Goal: Task Accomplishment & Management: Complete application form

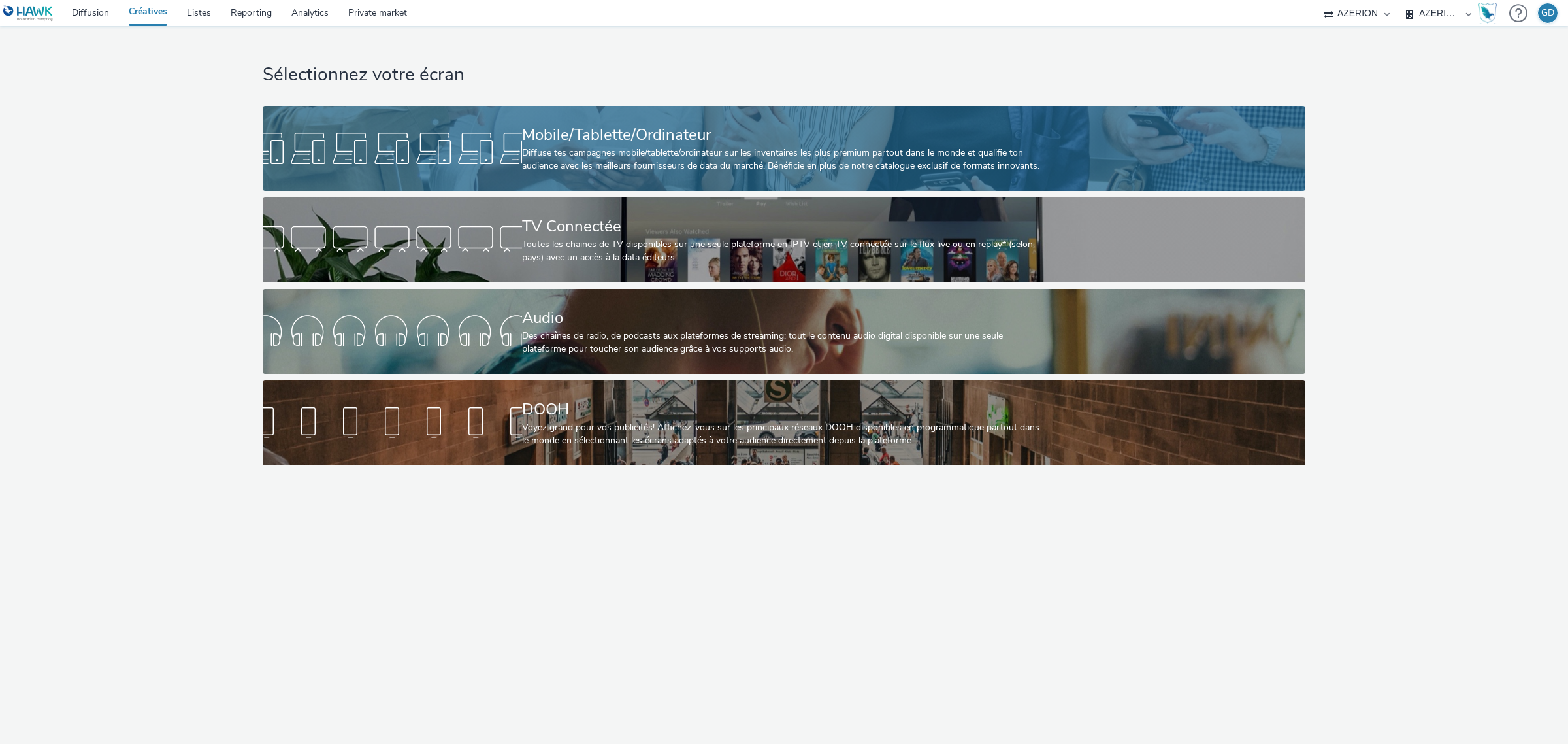
click at [537, 175] on div "Mobile/Tablette/Ordinateur Diffuse tes campagnes mobile/tablette/ordinateur sur…" at bounding box center [781, 148] width 519 height 85
click at [566, 156] on div "Diffuse tes campagnes mobile/tablette/ordinateur sur les inventaires les plus p…" at bounding box center [781, 160] width 519 height 27
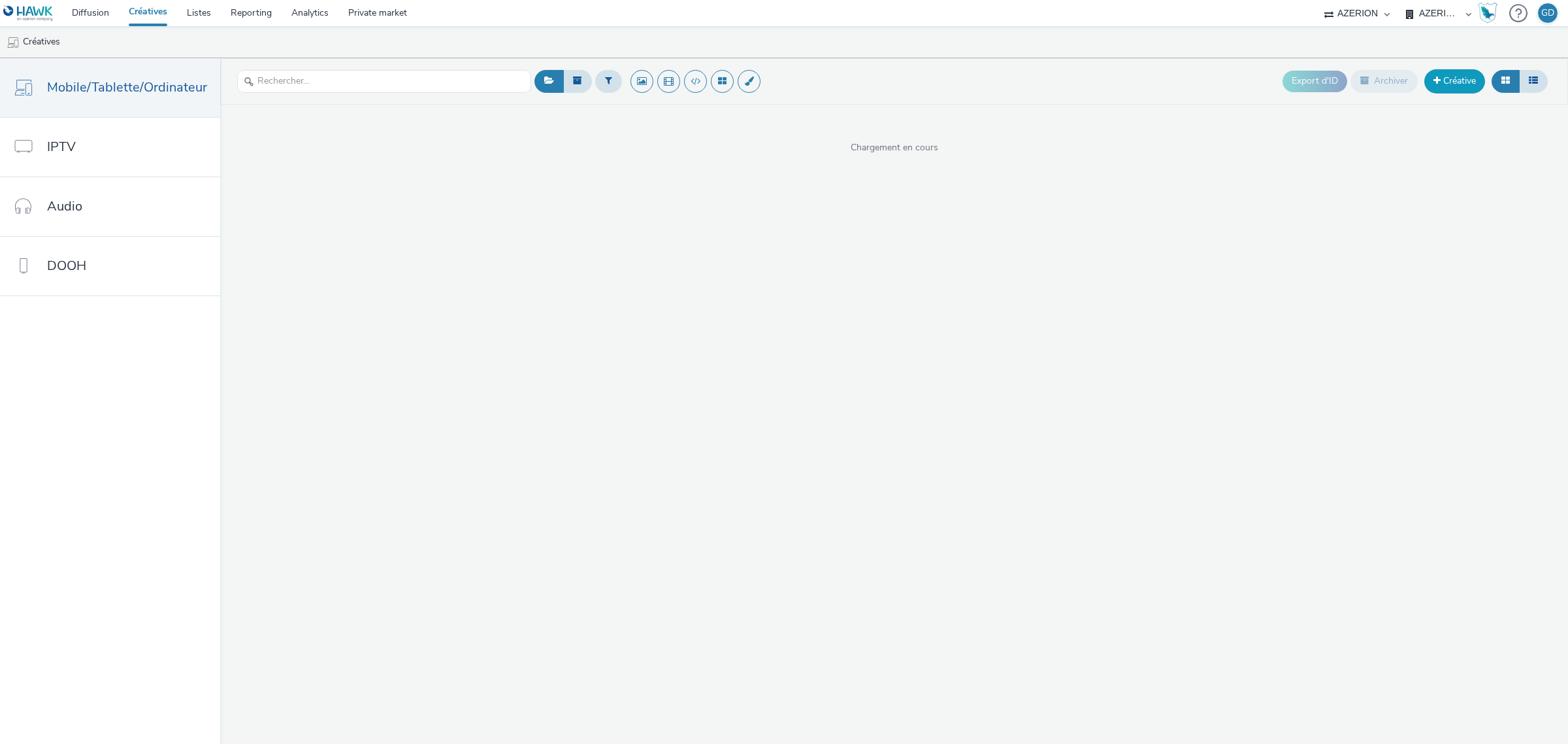
click at [1436, 85] on span at bounding box center [1437, 81] width 8 height 9
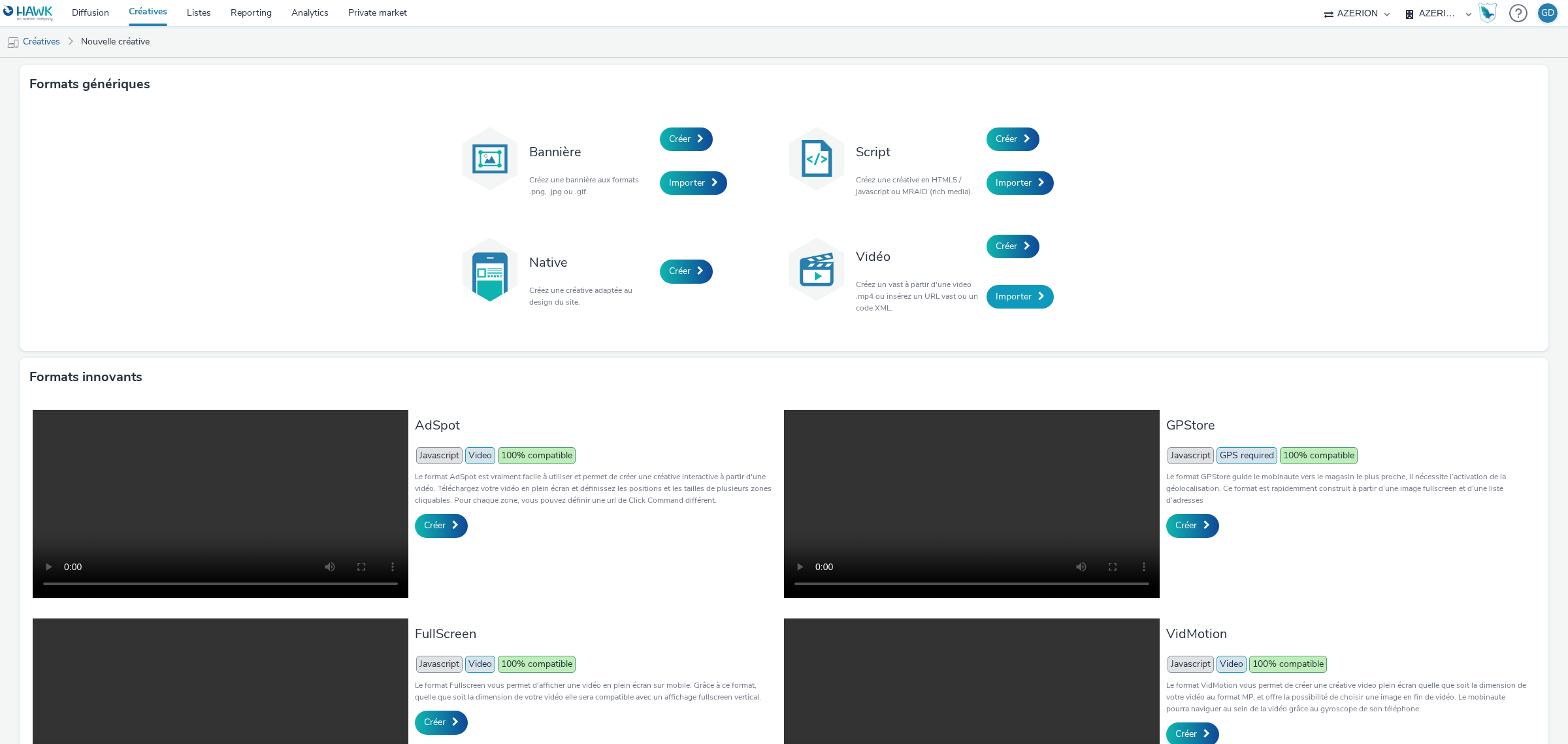
click at [1021, 297] on span "Importer" at bounding box center [1014, 296] width 36 height 12
click at [1021, 252] on link "Créer" at bounding box center [1012, 246] width 53 height 23
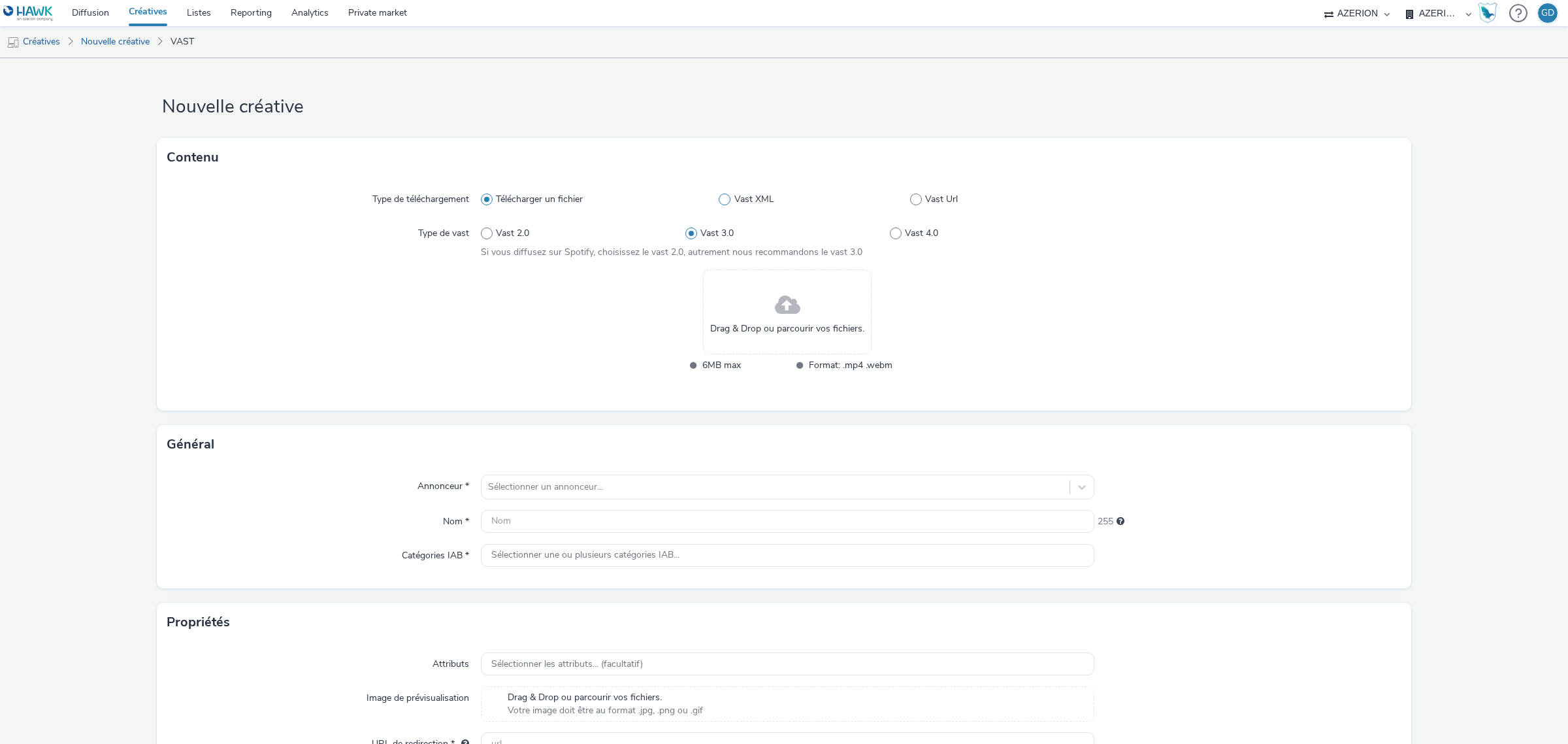
click at [900, 200] on label "Vast XML" at bounding box center [814, 199] width 191 height 13
click at [727, 200] on input "Vast XML" at bounding box center [723, 199] width 8 height 8
radio input "false"
radio input "true"
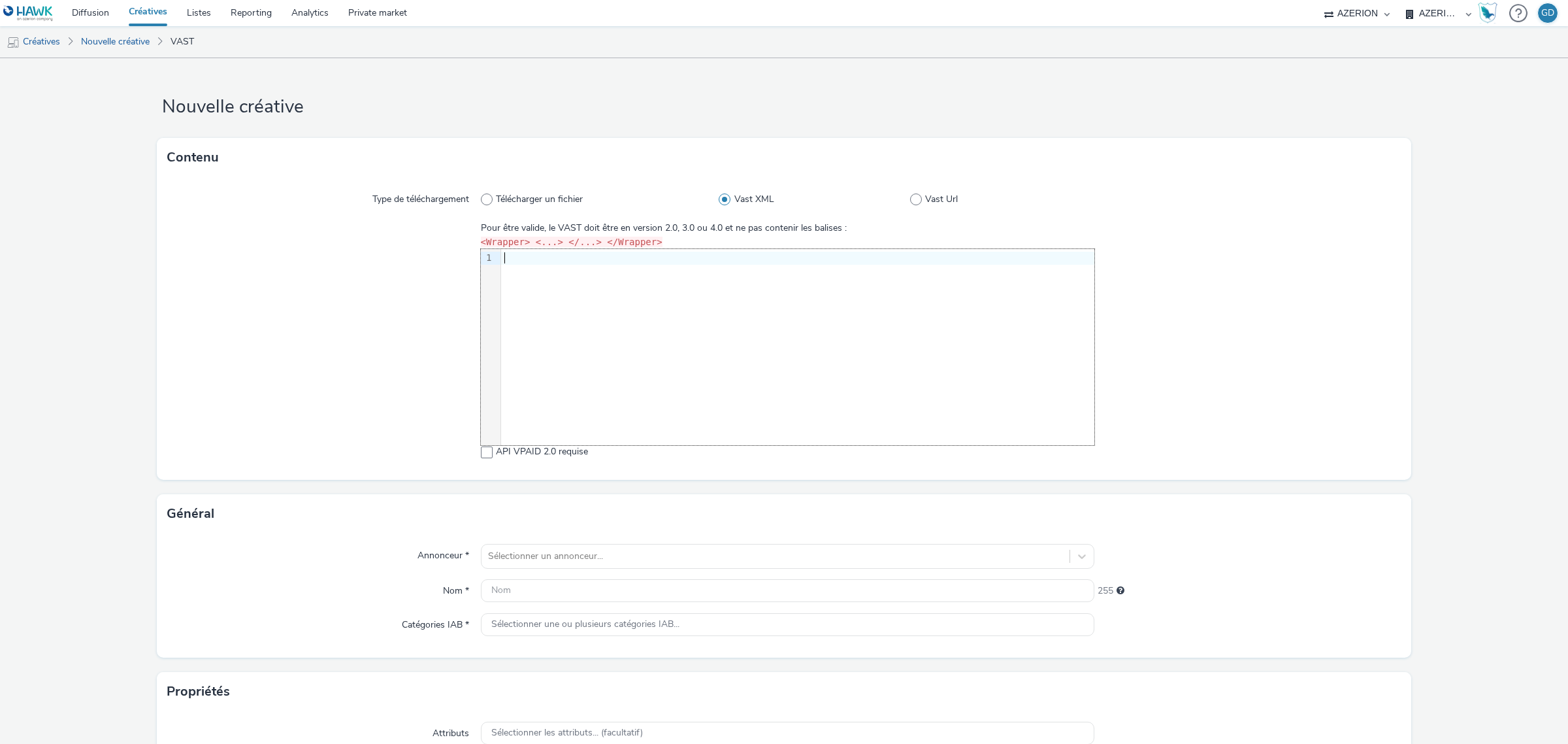
click at [730, 310] on div "9 1 ›" at bounding box center [787, 347] width 613 height 196
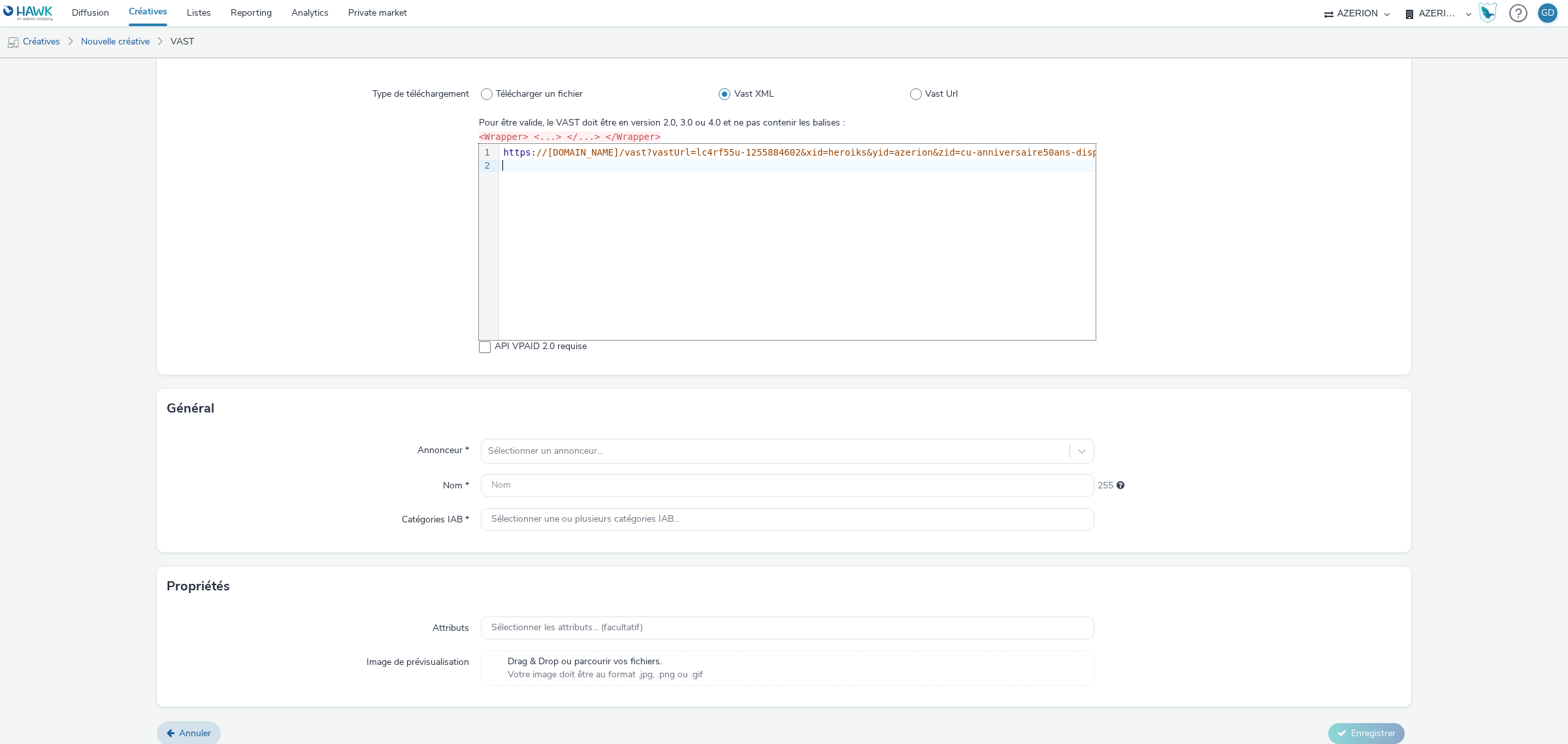
scroll to position [116, 0]
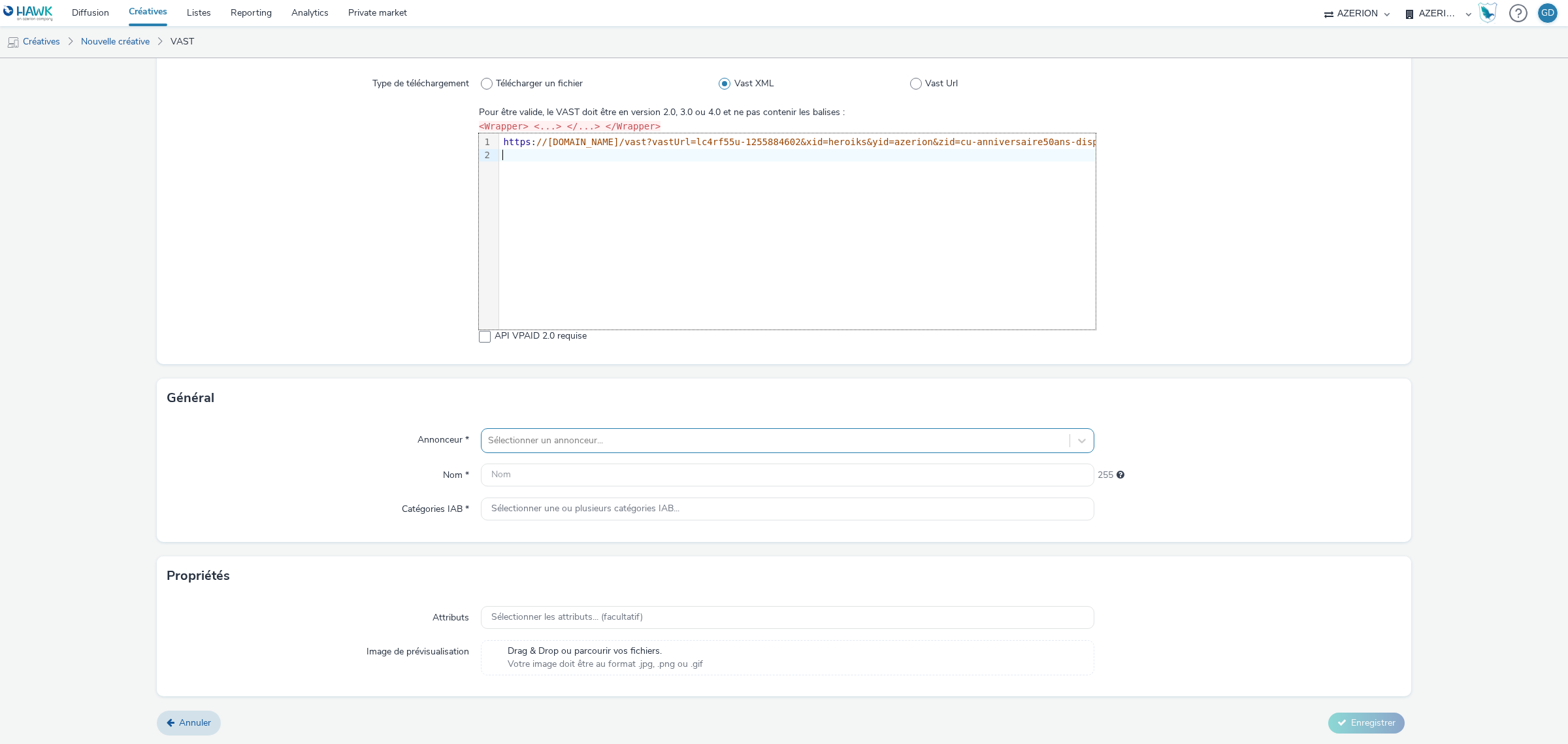
click at [593, 438] on div at bounding box center [775, 441] width 575 height 16
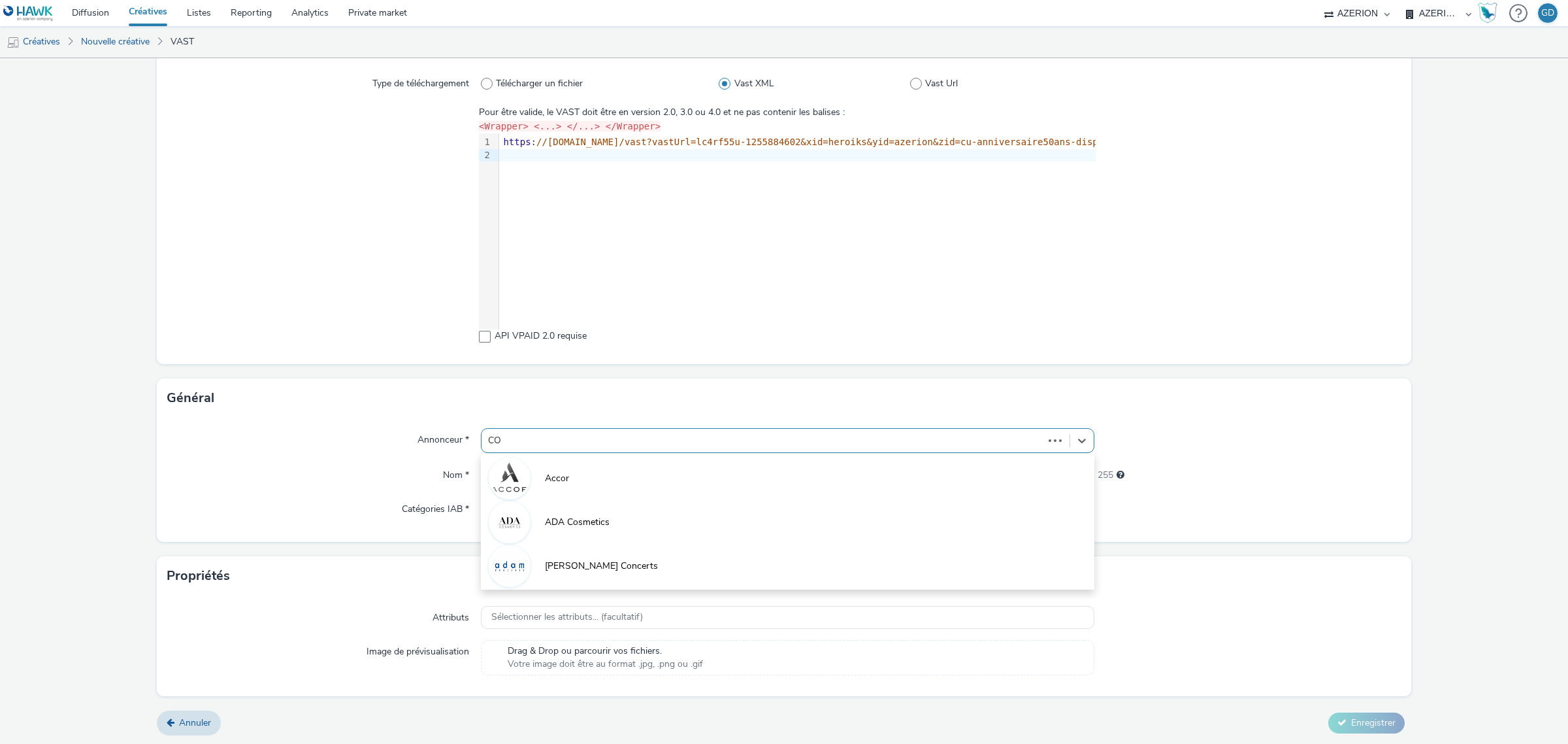
type input "COO"
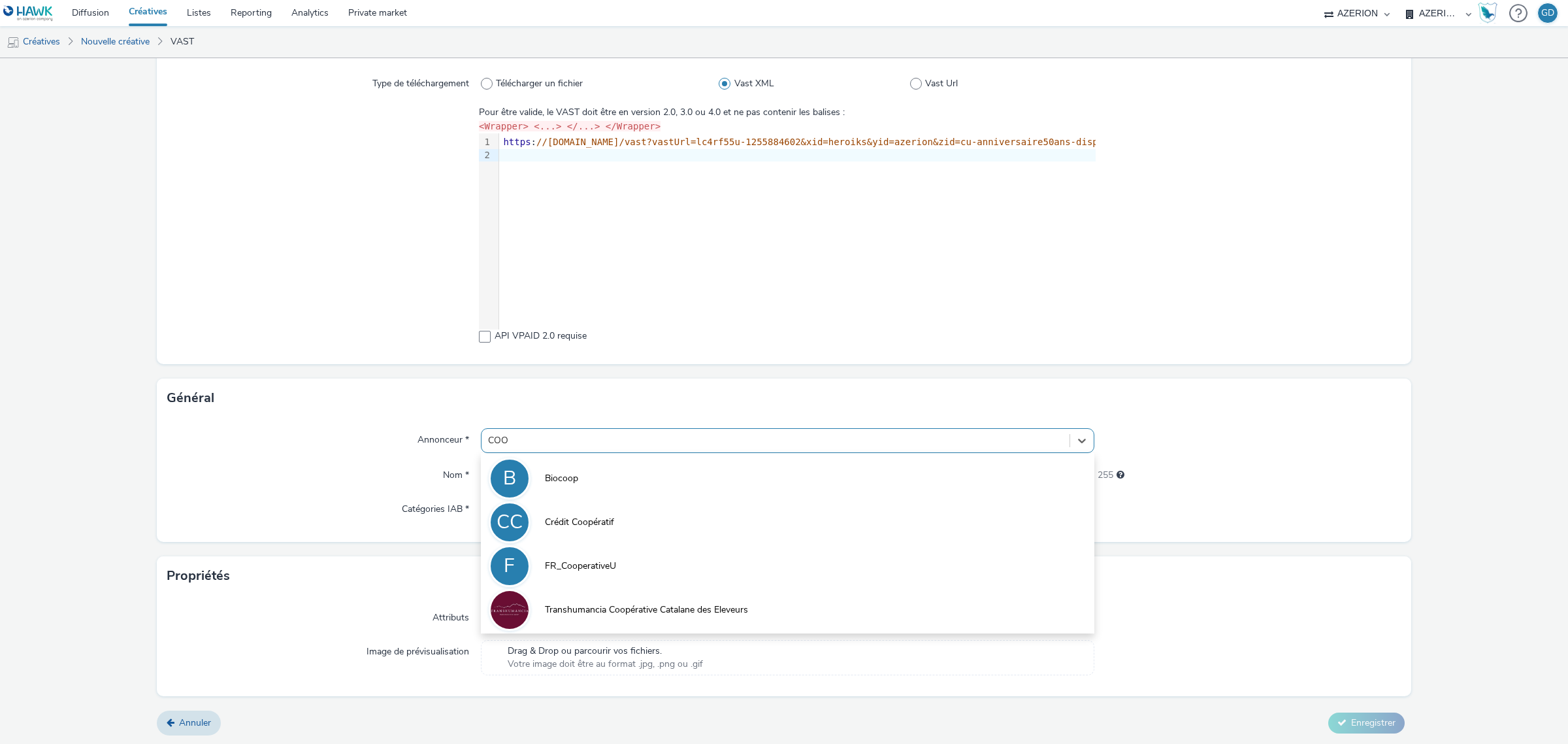
click at [638, 551] on li "F FR_CooperativeU" at bounding box center [787, 565] width 613 height 44
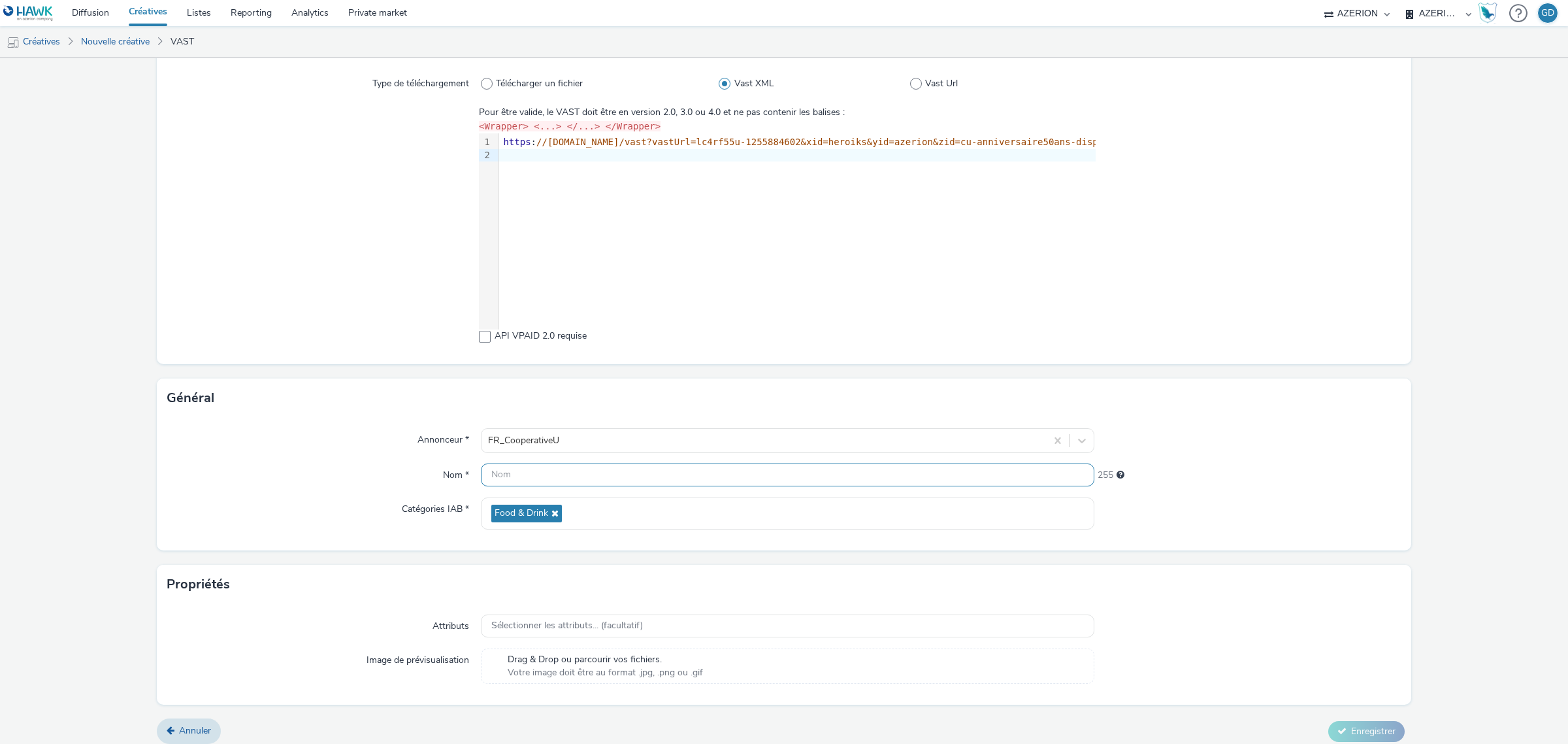
click at [533, 478] on input "text" at bounding box center [787, 474] width 613 height 23
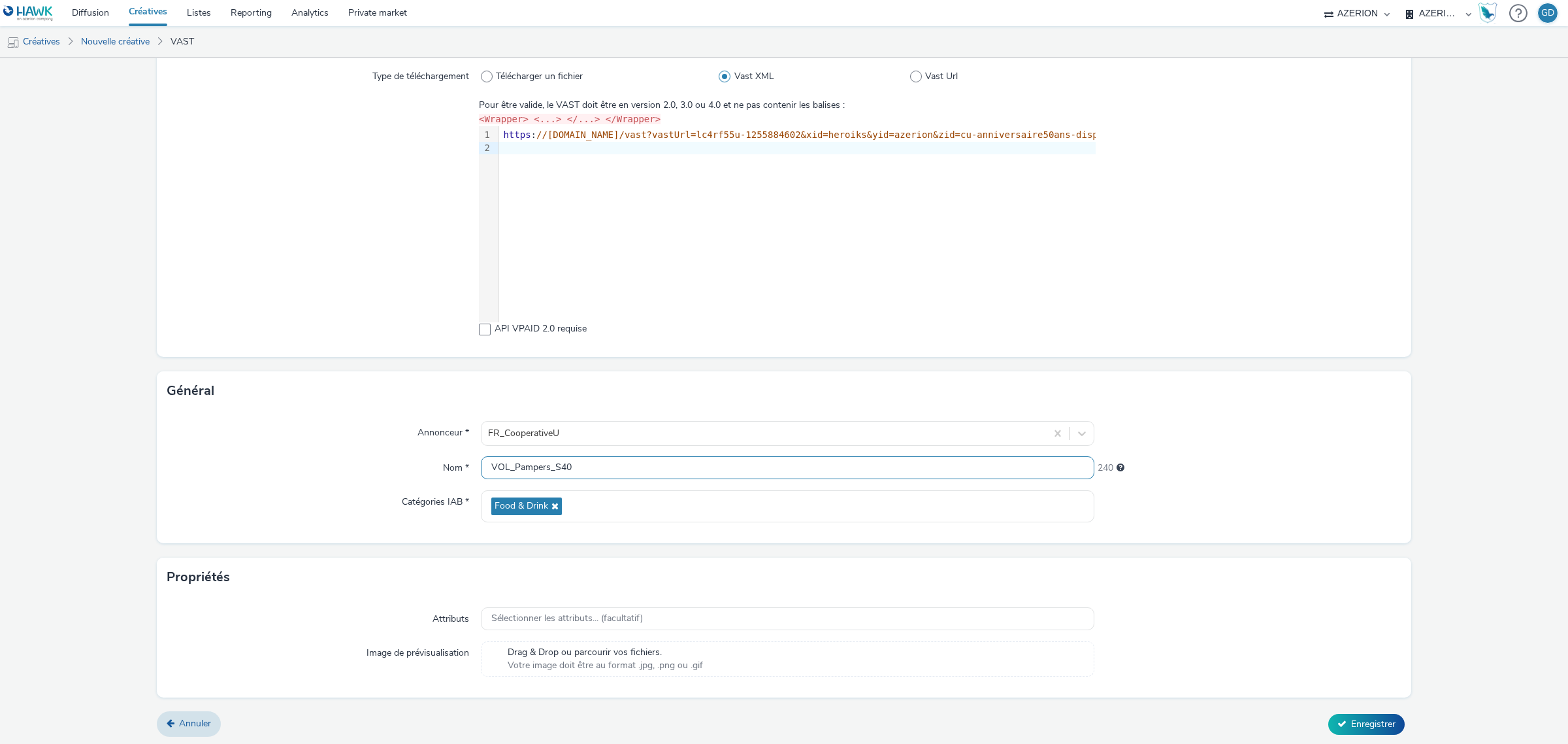
scroll to position [125, 0]
type input "VOL_Pampers_S40"
click at [1351, 716] on span "Enregistrer" at bounding box center [1373, 721] width 44 height 12
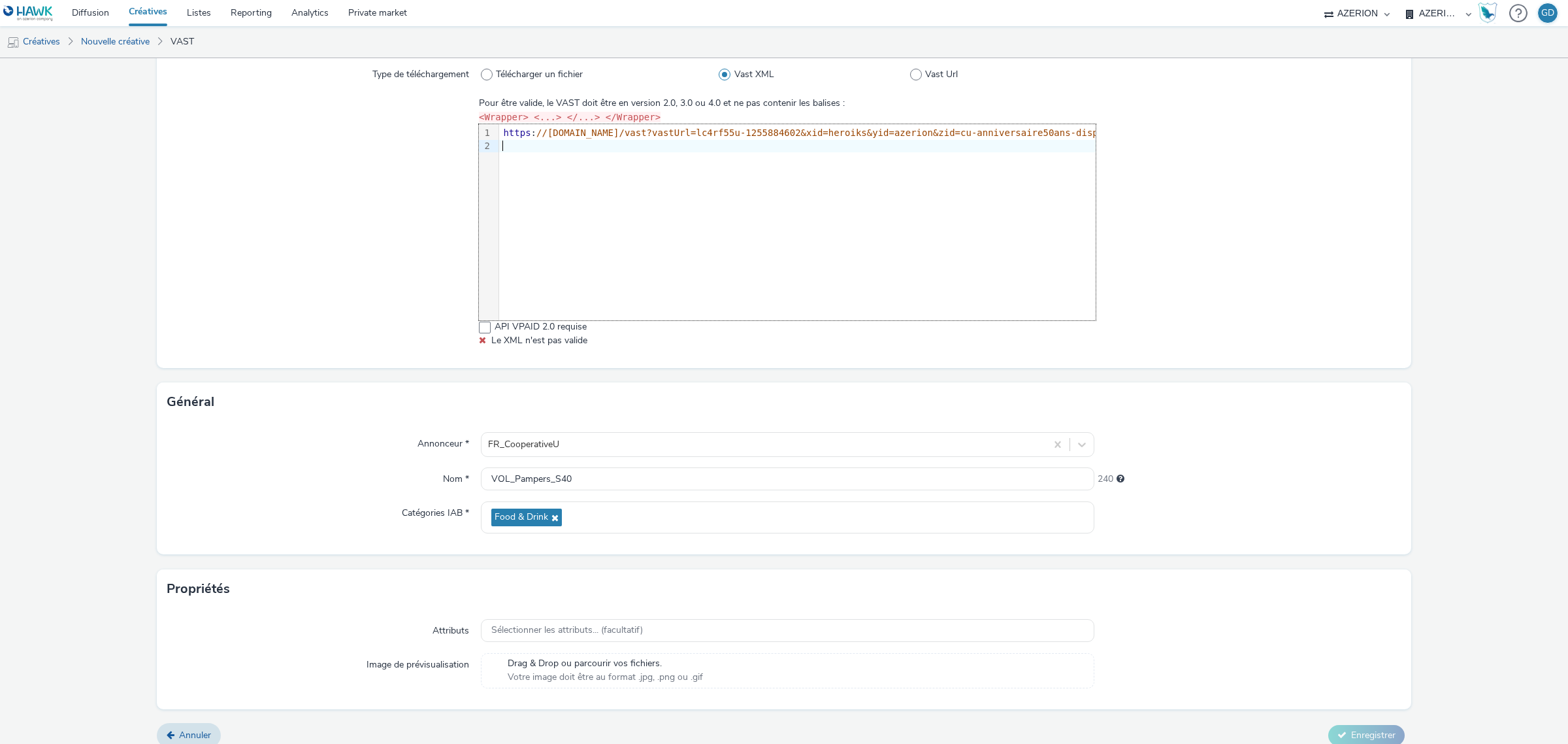
click at [516, 158] on div "9 1 2 › https : //vast.xpln.tech/vast?vastUrl=lc4rf55u-1255884602&xid=heroiks&y…" at bounding box center [787, 222] width 617 height 196
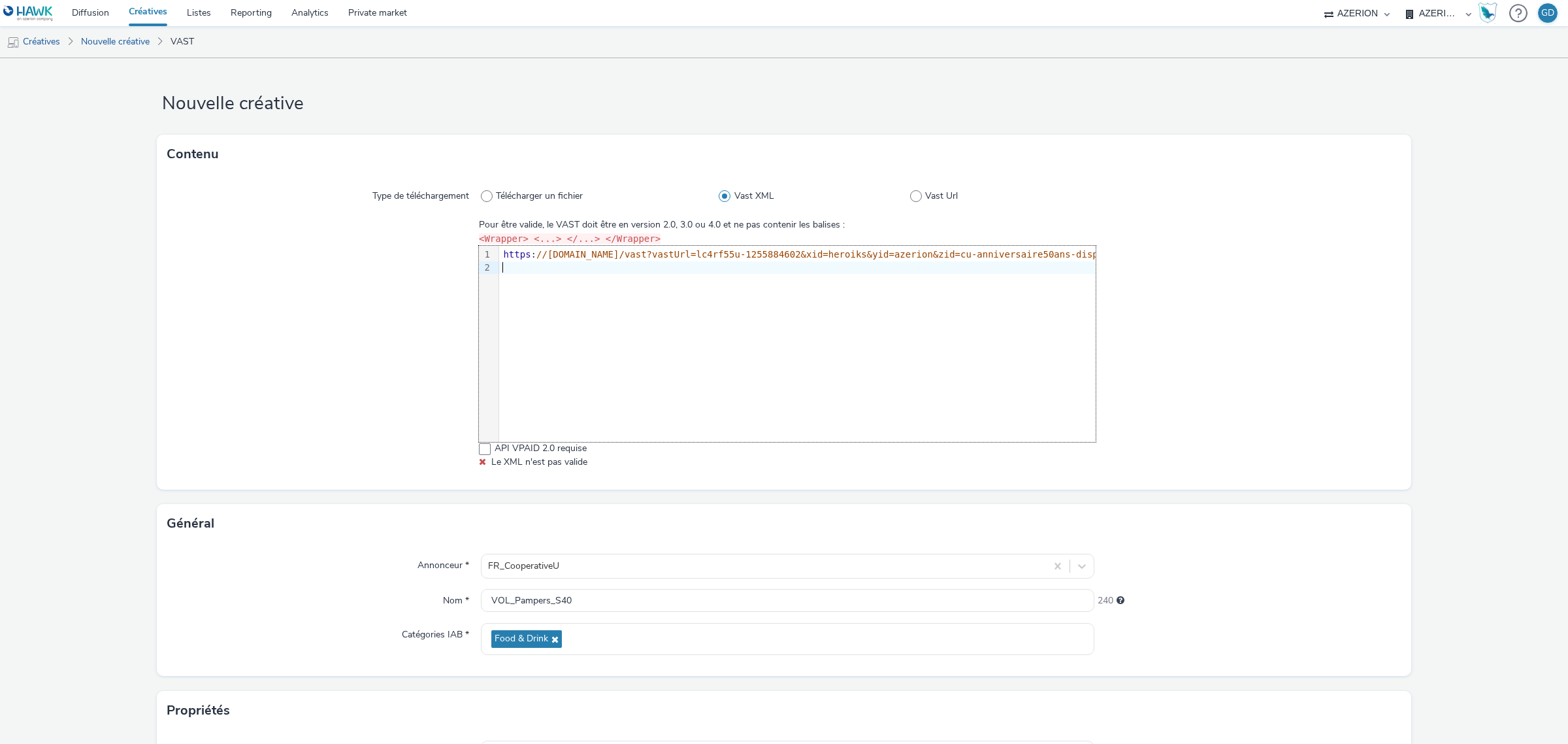
scroll to position [0, 0]
click at [925, 194] on span "Vast Url" at bounding box center [941, 199] width 32 height 13
click at [918, 195] on input "Vast Url" at bounding box center [914, 199] width 8 height 8
radio input "false"
radio input "true"
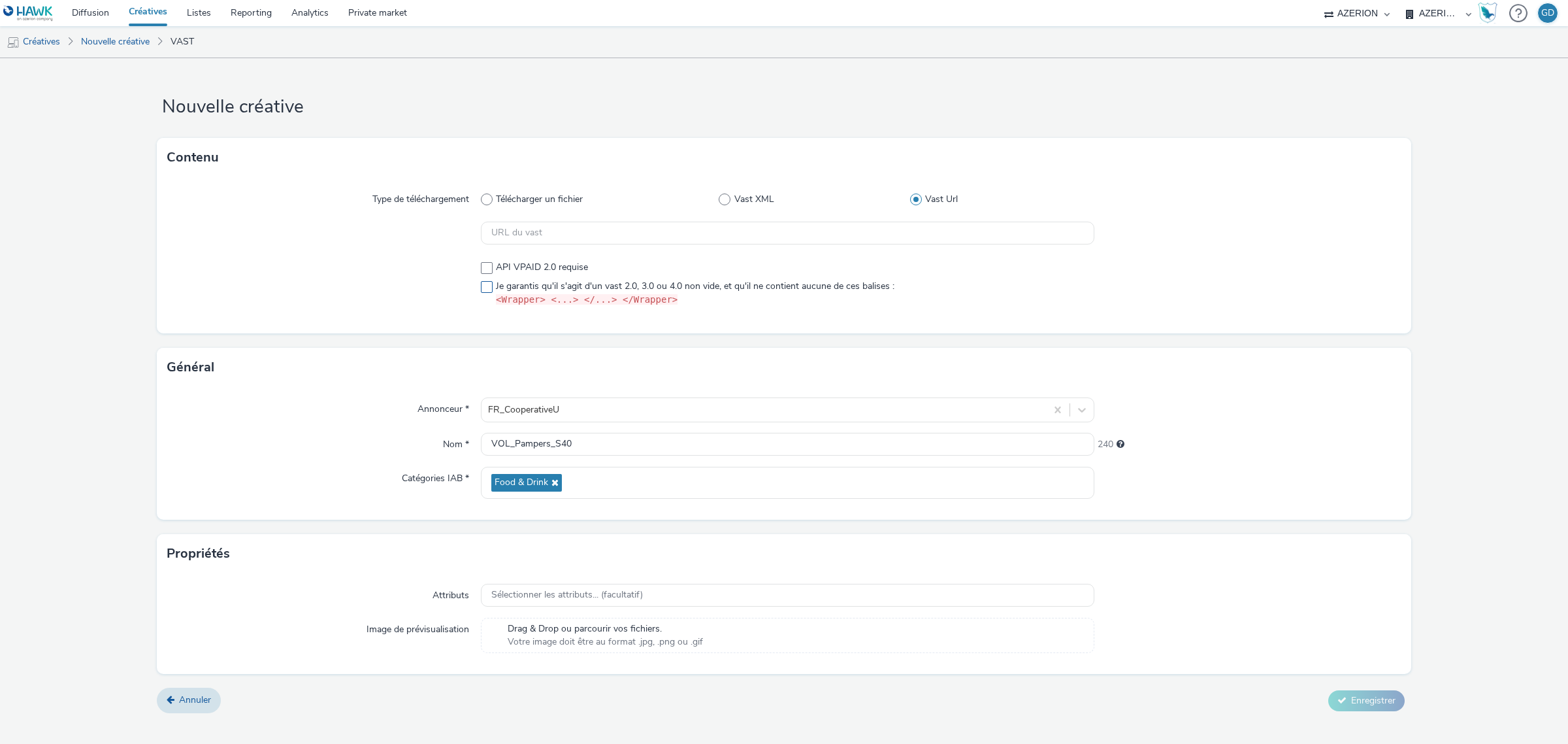
click at [492, 291] on span at bounding box center [487, 287] width 12 height 12
checkbox input "true"
click at [654, 236] on input "text" at bounding box center [787, 233] width 613 height 23
paste input "https://vast.xpln.tech/vast?vastUrl=lc4rf55u-1255884602&xid=heroiks&yid=azerion…"
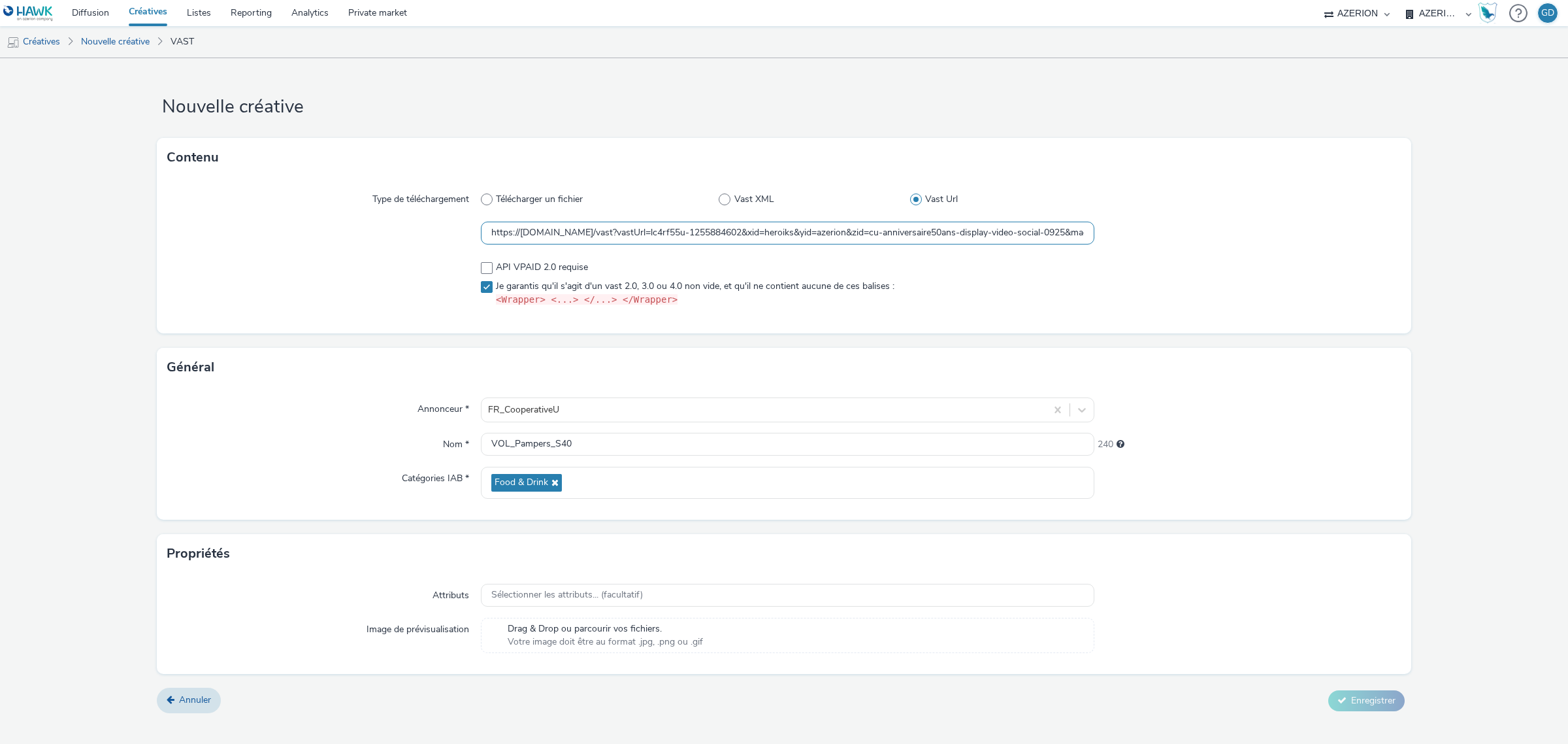
scroll to position [0, 1758]
type input "https://vast.xpln.tech/vast?vastUrl=lc4rf55u-1255884602&xid=heroiks&yid=azerion…"
click at [1367, 285] on div at bounding box center [1248, 283] width 307 height 56
click at [607, 586] on div "Sélectionner les attributs... (facultatif)" at bounding box center [787, 595] width 613 height 23
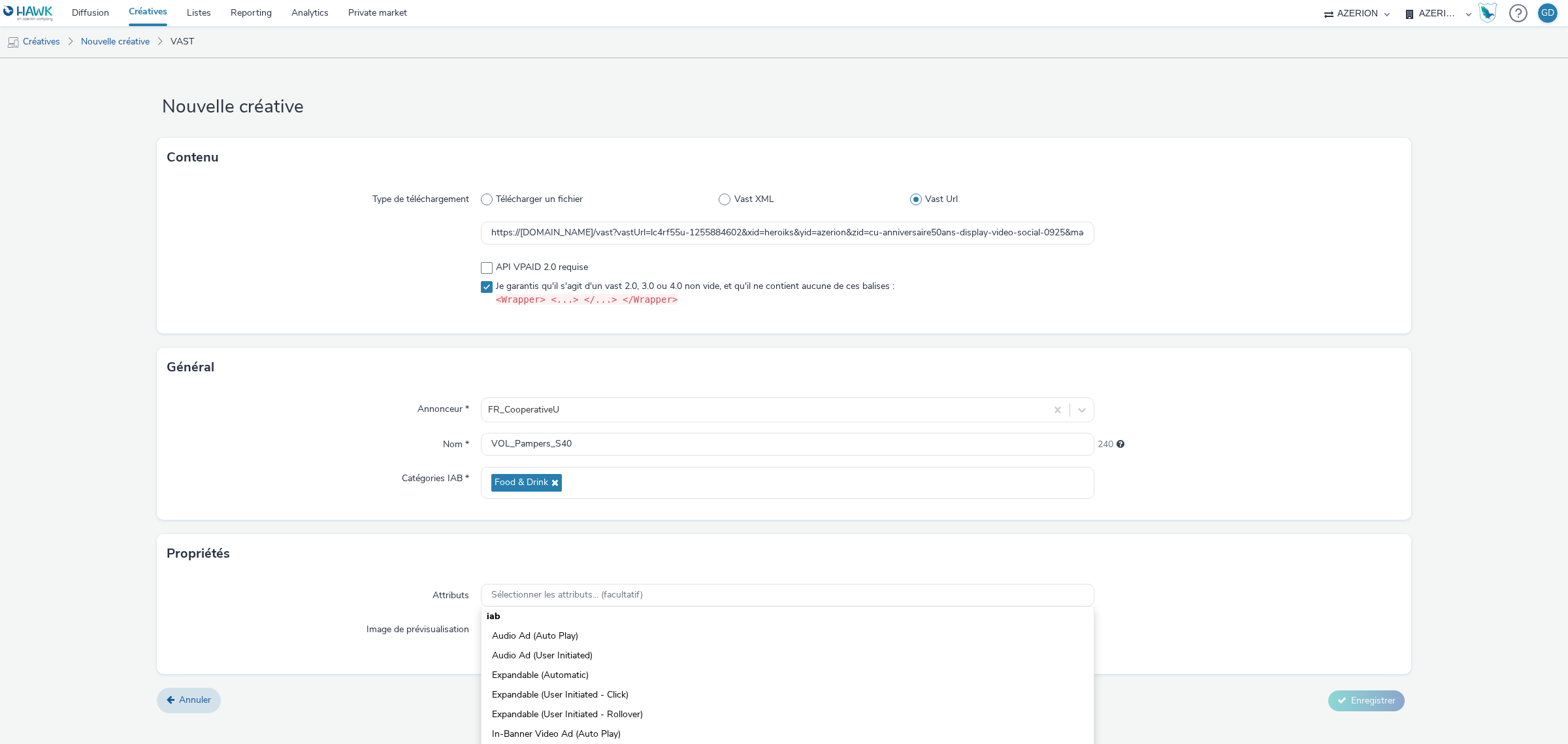
click at [406, 593] on div "Attributs" at bounding box center [324, 595] width 314 height 23
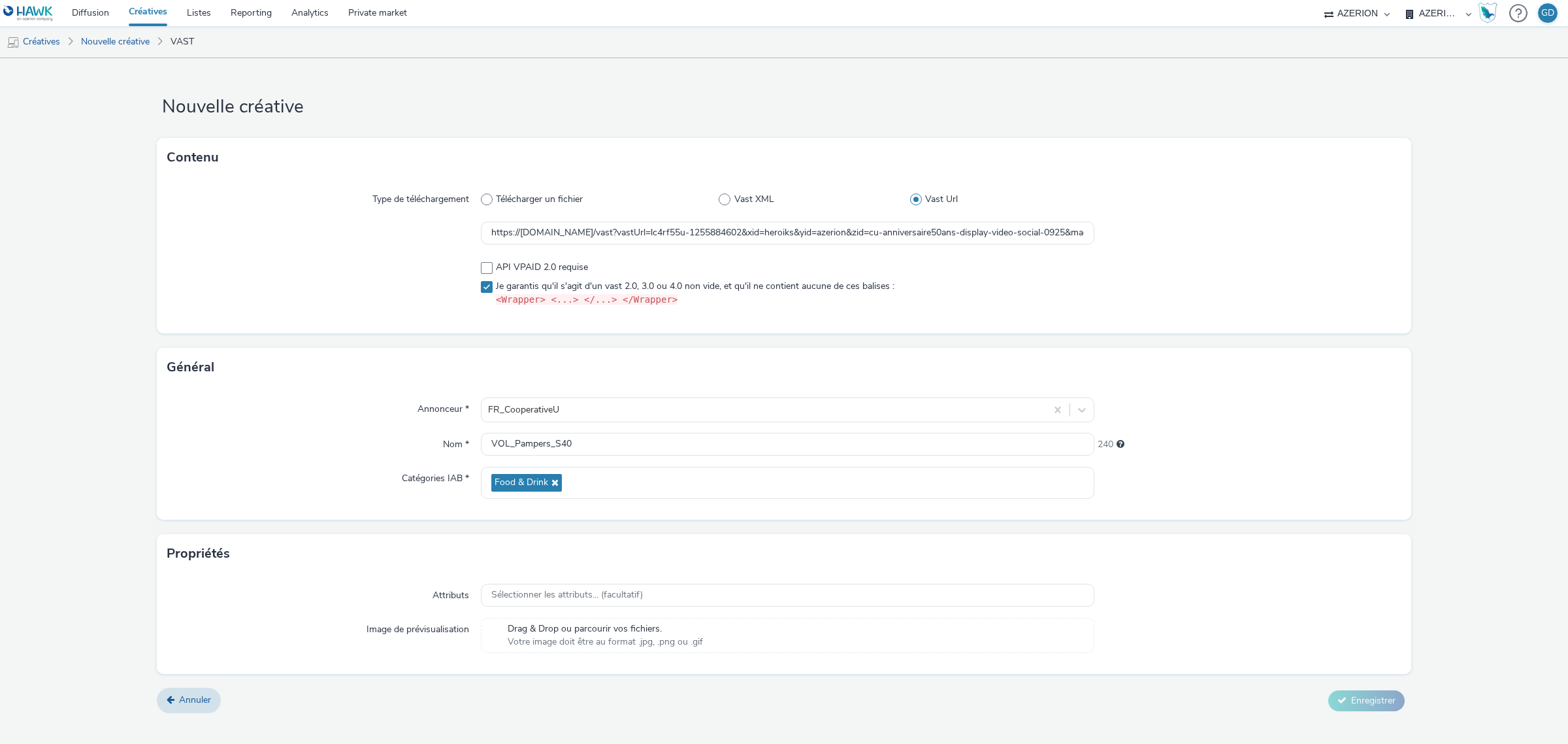
click at [1302, 616] on div "Attributs Sélectionner les attributs... (facultatif) Image de prévisualisation …" at bounding box center [784, 624] width 1254 height 101
click at [620, 415] on div at bounding box center [763, 410] width 551 height 16
click at [377, 438] on div "Nom *" at bounding box center [324, 444] width 314 height 23
click at [616, 445] on input "VOL_Pampers_S40" at bounding box center [787, 444] width 613 height 23
click at [620, 492] on div "Food & Drink" at bounding box center [787, 483] width 613 height 32
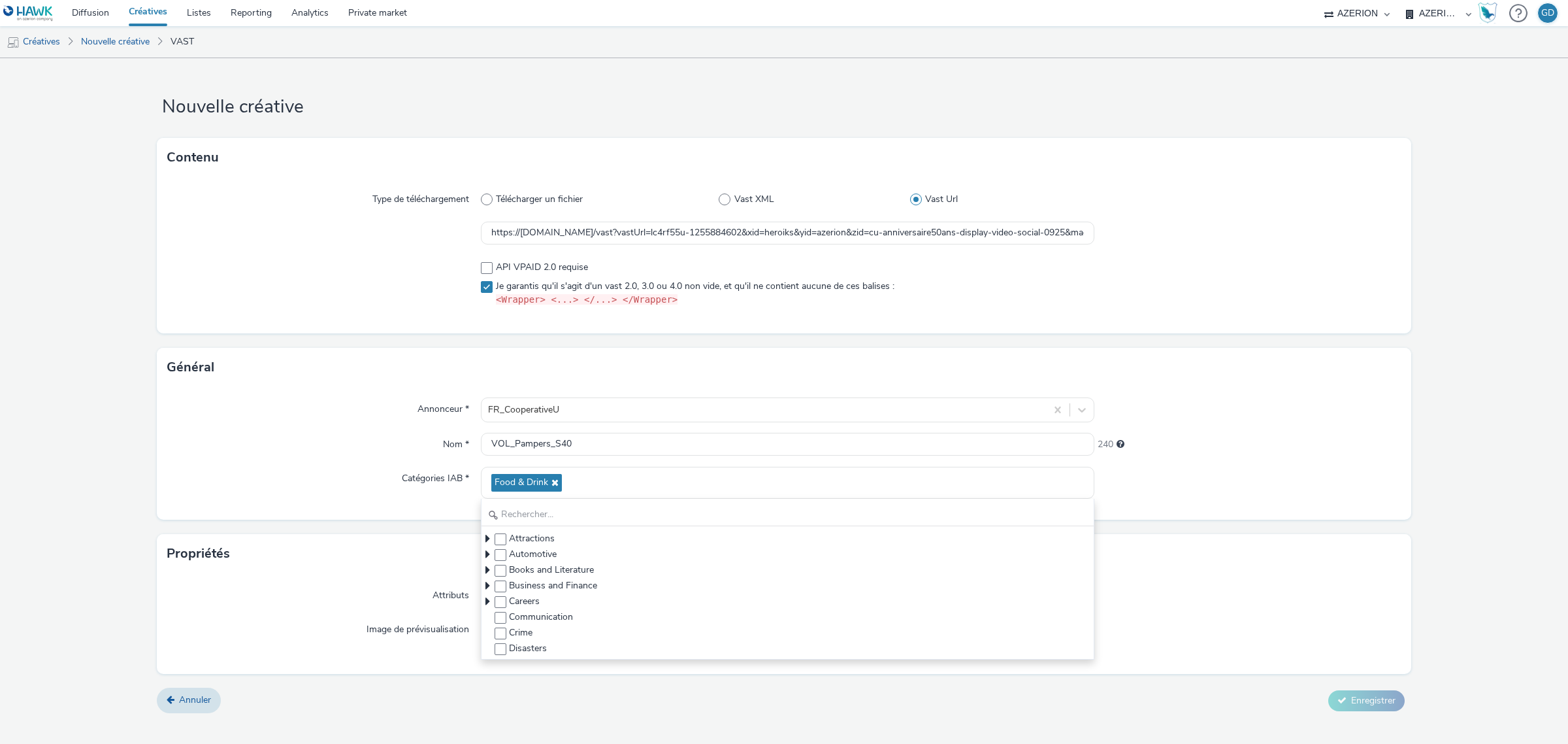
click at [333, 590] on div "Attributs" at bounding box center [324, 595] width 314 height 23
click at [482, 269] on span at bounding box center [487, 268] width 12 height 12
checkbox input "false"
click at [481, 285] on span at bounding box center [487, 287] width 12 height 12
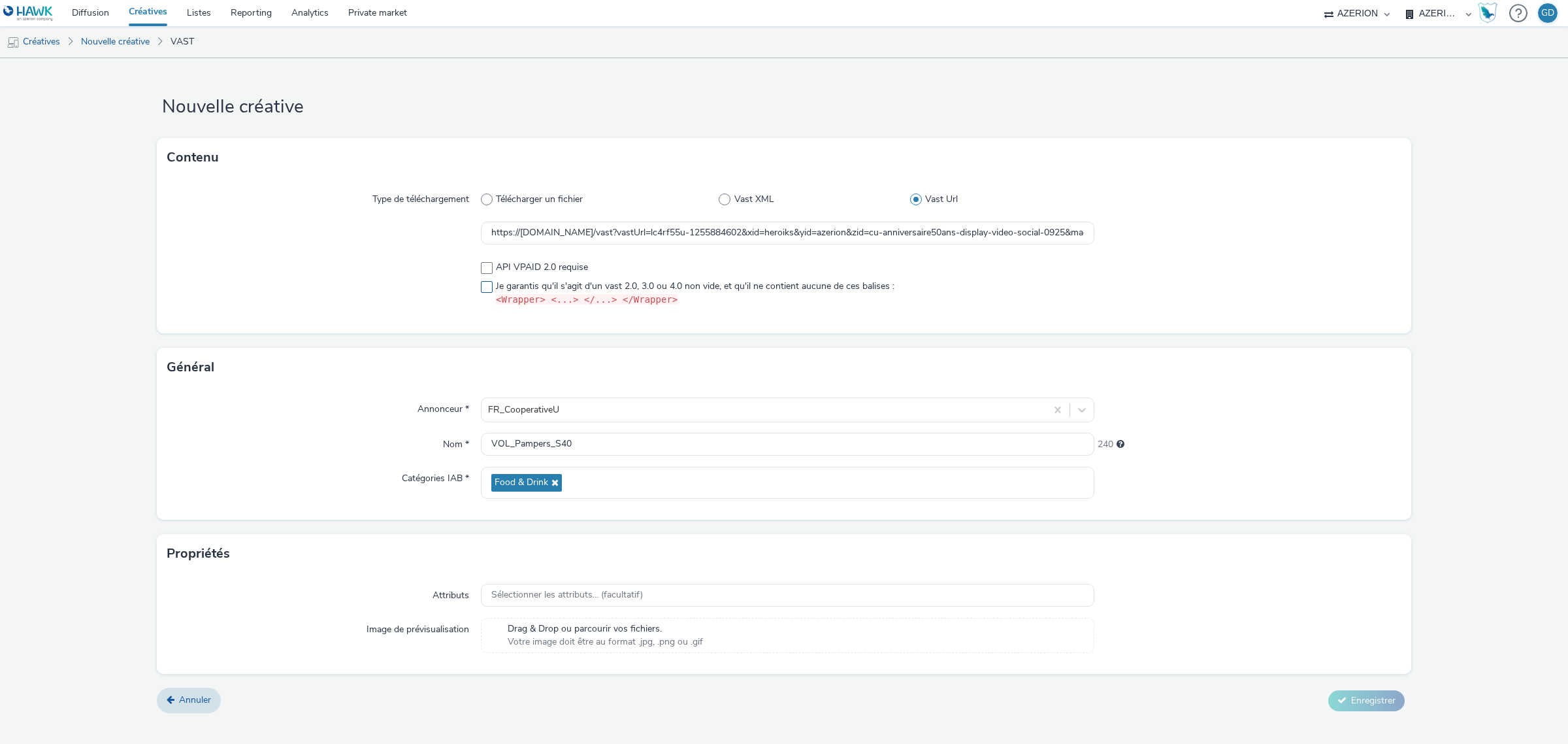
click at [482, 286] on span at bounding box center [487, 287] width 12 height 12
checkbox input "true"
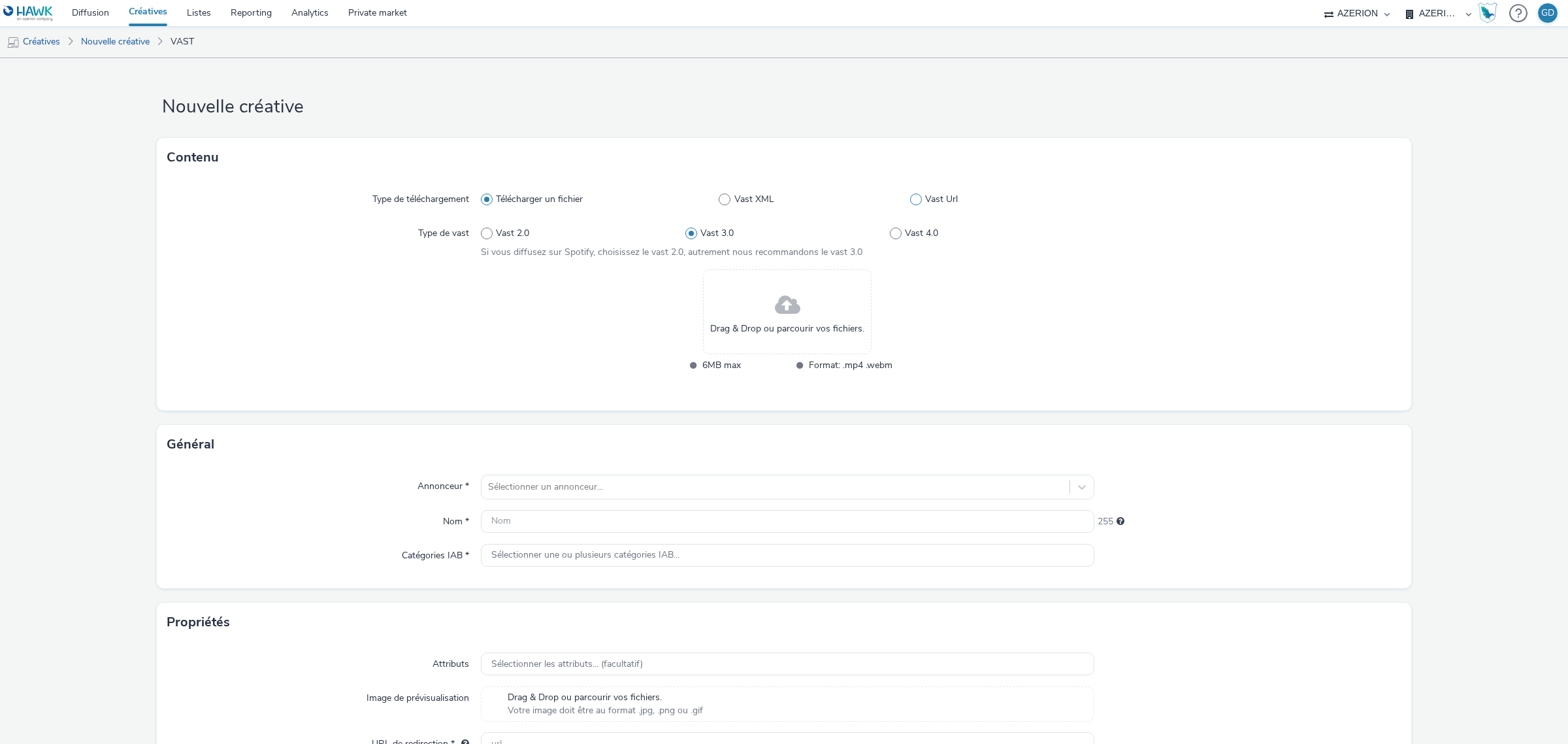
click at [910, 204] on label "Vast Url" at bounding box center [1002, 199] width 184 height 13
click at [910, 204] on input "Vast Url" at bounding box center [914, 199] width 8 height 8
radio input "false"
radio input "true"
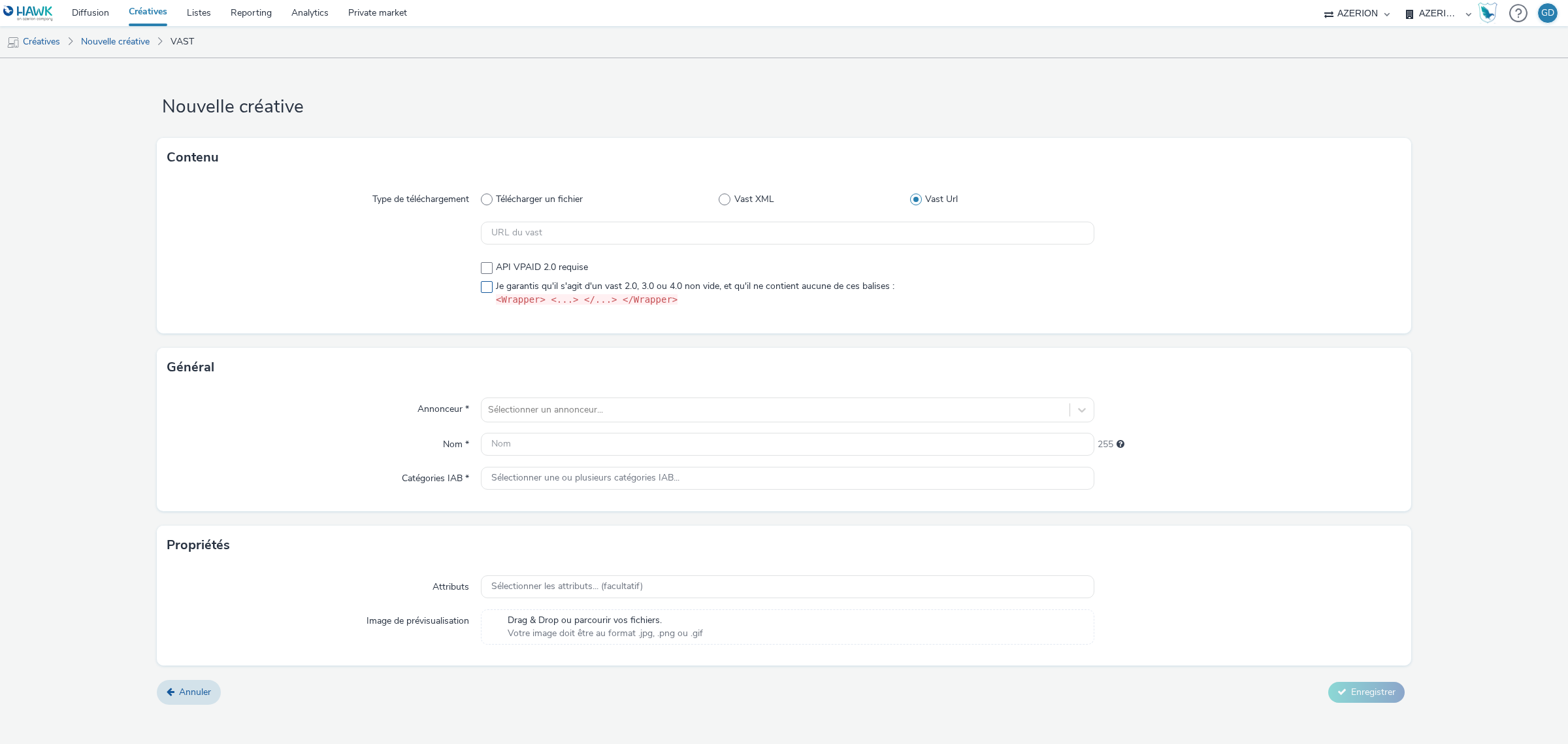
click at [493, 289] on label "Je garantis qu'il s'agit d'un vast 2.0, 3.0 ou 4.0 non vide, et qu'il ne contie…" at bounding box center [787, 293] width 613 height 27
checkbox input "true"
click at [683, 242] on input "text" at bounding box center [787, 233] width 613 height 23
paste input "https://[DOMAIN_NAME]/vast?vastUrl=lc4rf55u-1255884602&xid=heroiks&yid=azerion&…"
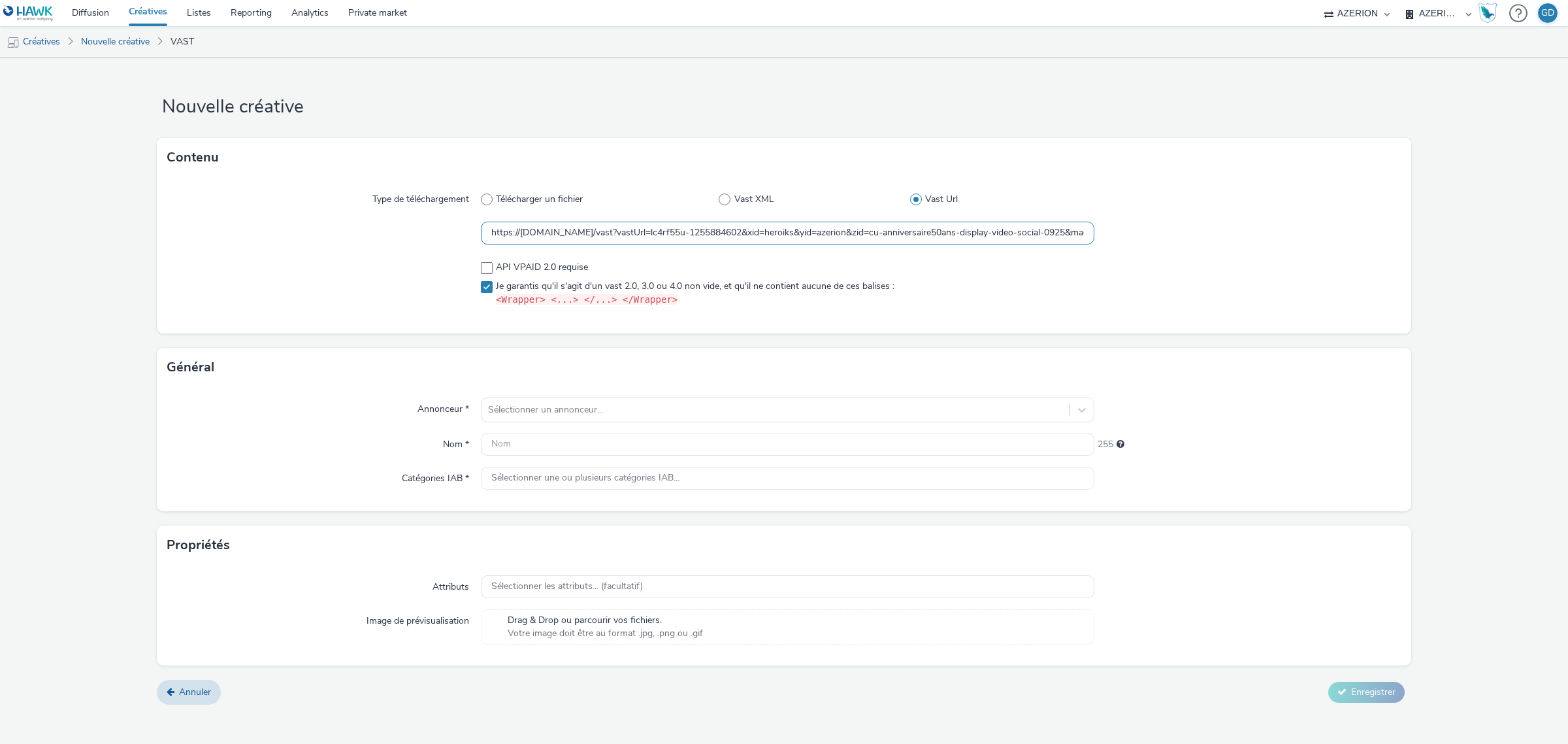
scroll to position [0, 1758]
type input "https://[DOMAIN_NAME]/vast?vastUrl=lc4rf55u-1255884602&xid=heroiks&yid=azerion&…"
click at [880, 337] on div "Contenu Type de téléchargement Télécharger un fichier Vast XML Vast Url https:/…" at bounding box center [784, 242] width 1254 height 210
click at [604, 409] on div at bounding box center [775, 410] width 575 height 16
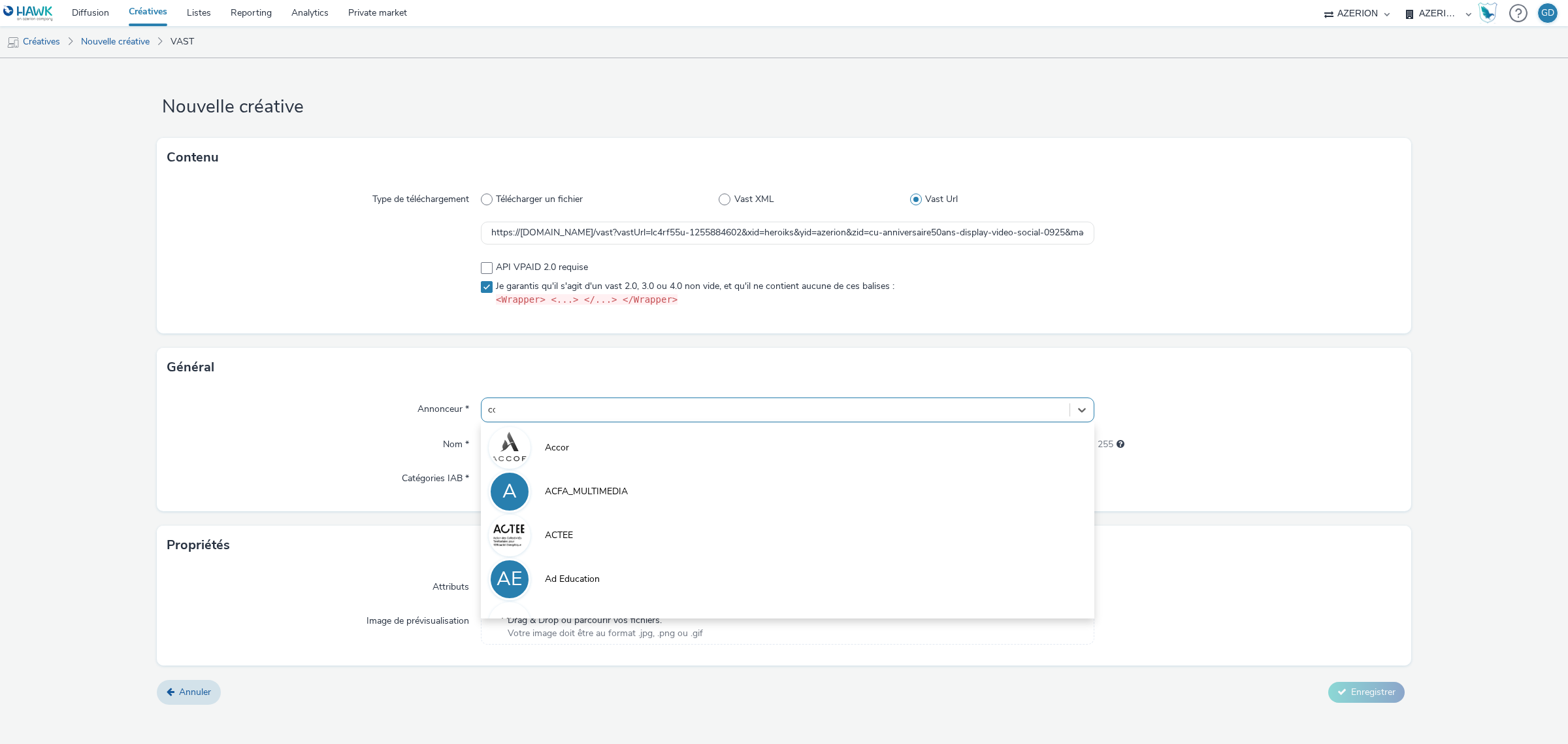
type input "coo"
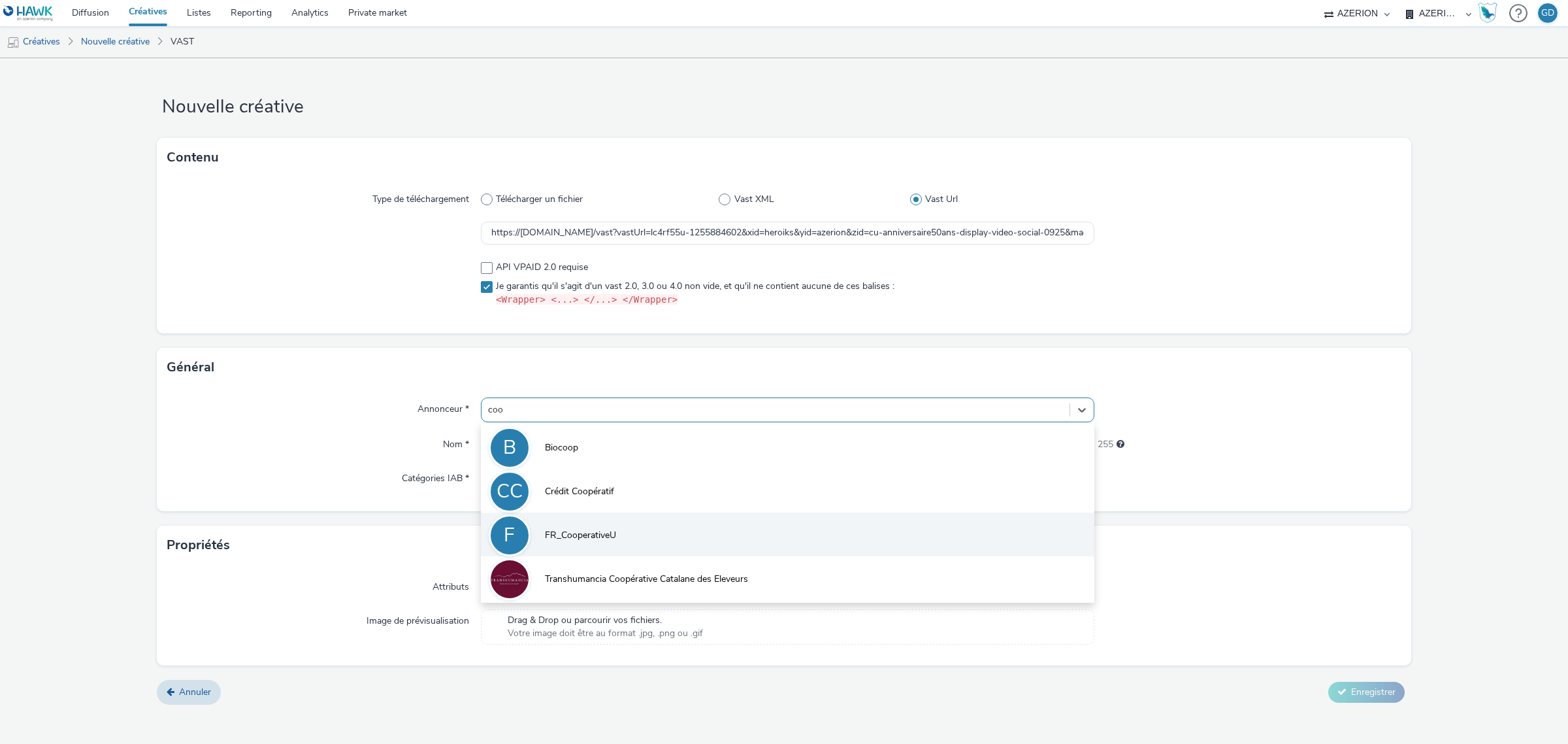
click at [668, 526] on li "F FR_CooperativeU" at bounding box center [787, 534] width 613 height 44
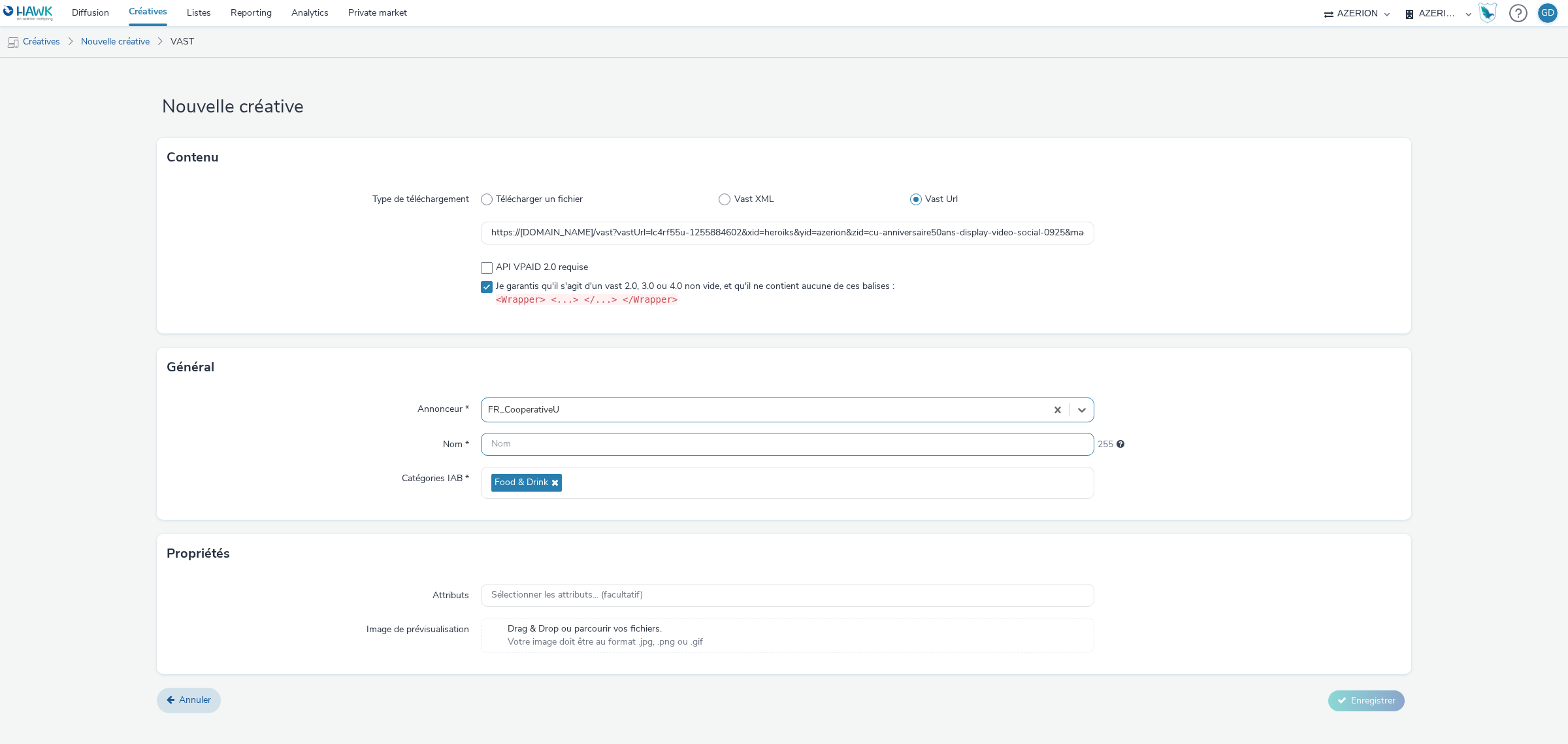
click at [564, 451] on input "text" at bounding box center [787, 444] width 613 height 23
type input "VOL_Pampers_S40"
click at [1396, 693] on button "Enregistrer" at bounding box center [1366, 700] width 77 height 21
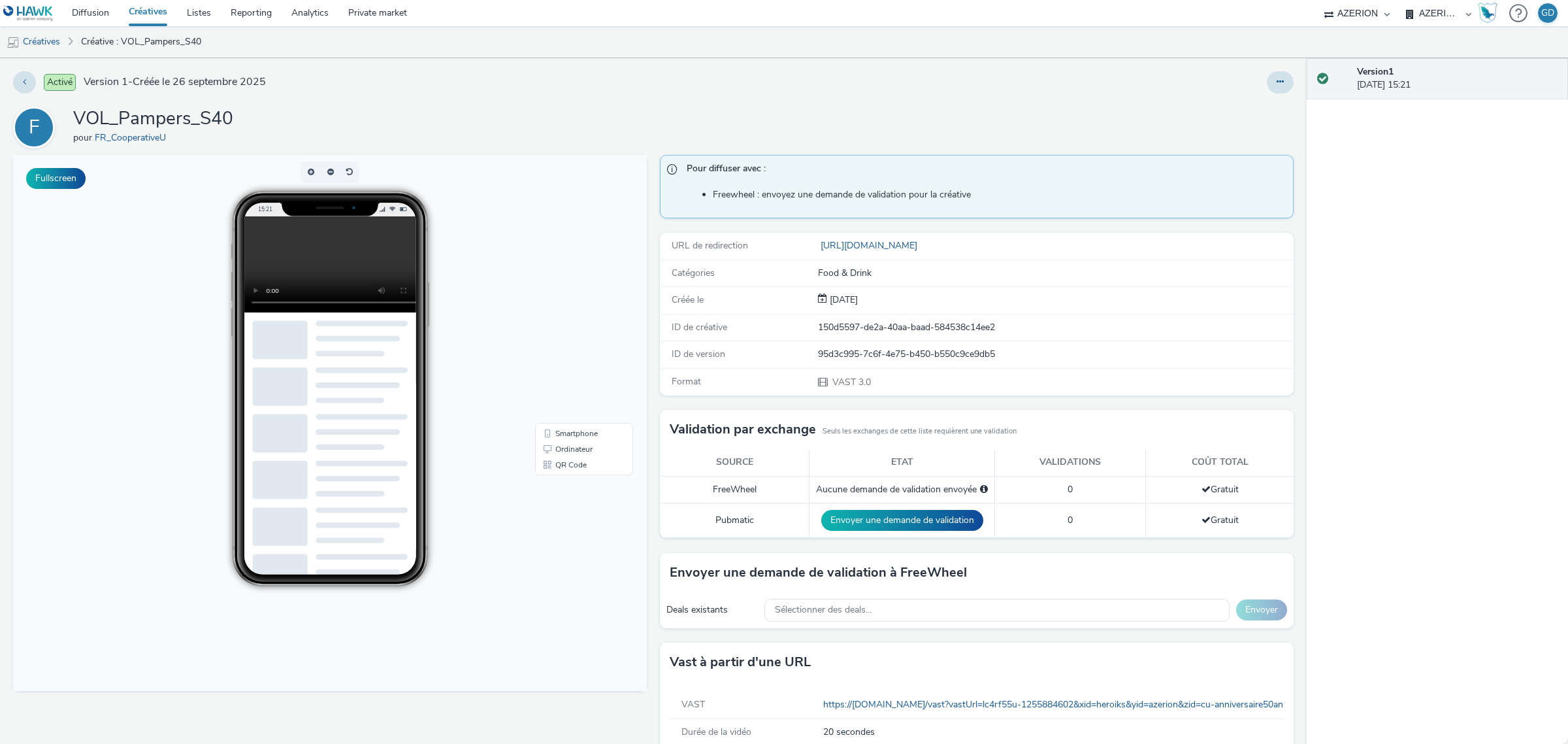
click at [128, 121] on h1 "VOL_Pampers_S40" at bounding box center [153, 118] width 160 height 25
copy h1 "VOL_Pampers_S40"
click at [1267, 84] on button at bounding box center [1280, 83] width 27 height 23
click at [1248, 110] on link "Modifier" at bounding box center [1244, 108] width 98 height 26
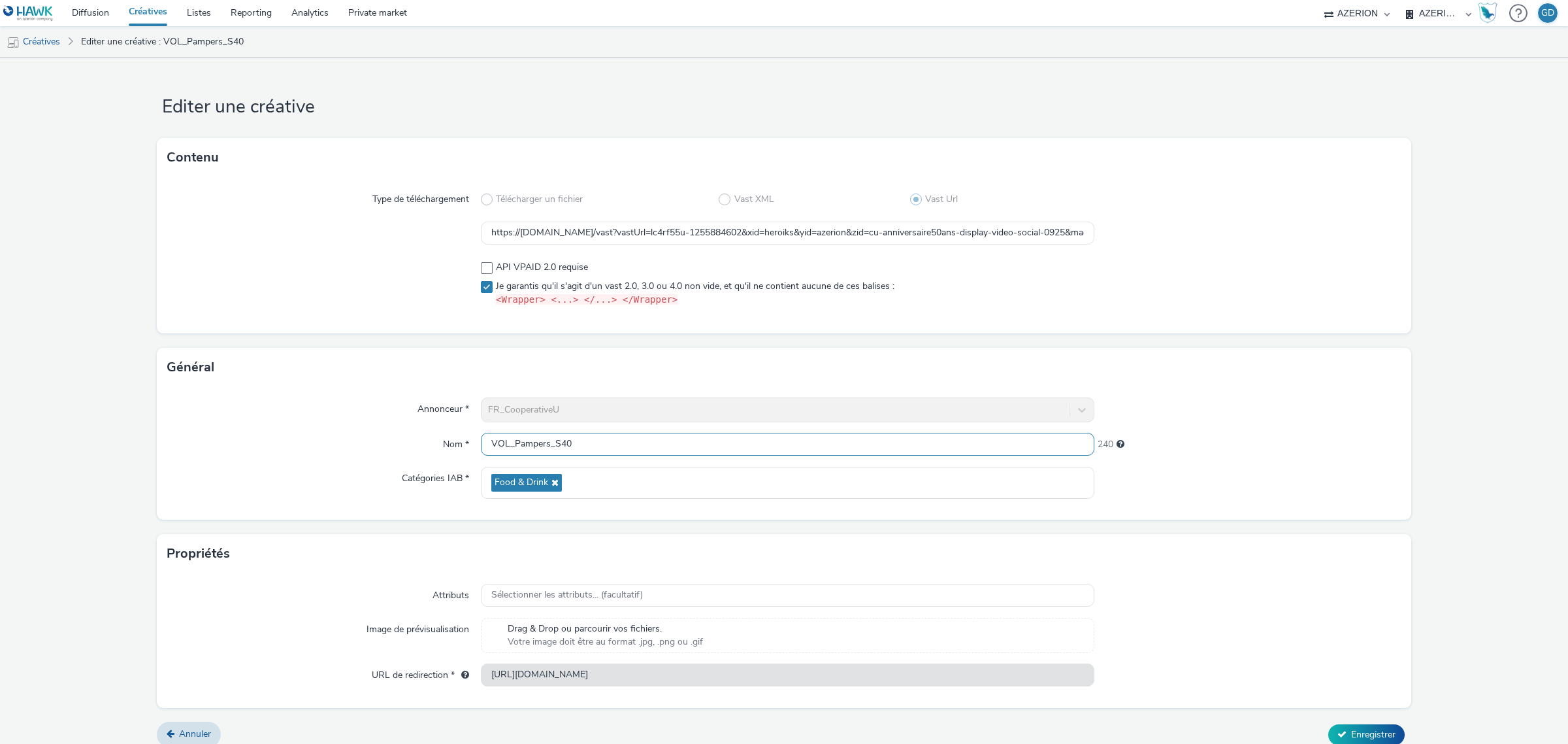
click at [510, 445] on input "VOL_Pampers_S40" at bounding box center [787, 444] width 613 height 23
click at [504, 445] on input "VOL_Pampers_S40" at bounding box center [787, 444] width 613 height 23
type input "VOLXPLN_Pampers_S40"
click at [1351, 734] on span "Enregistrer" at bounding box center [1373, 734] width 44 height 12
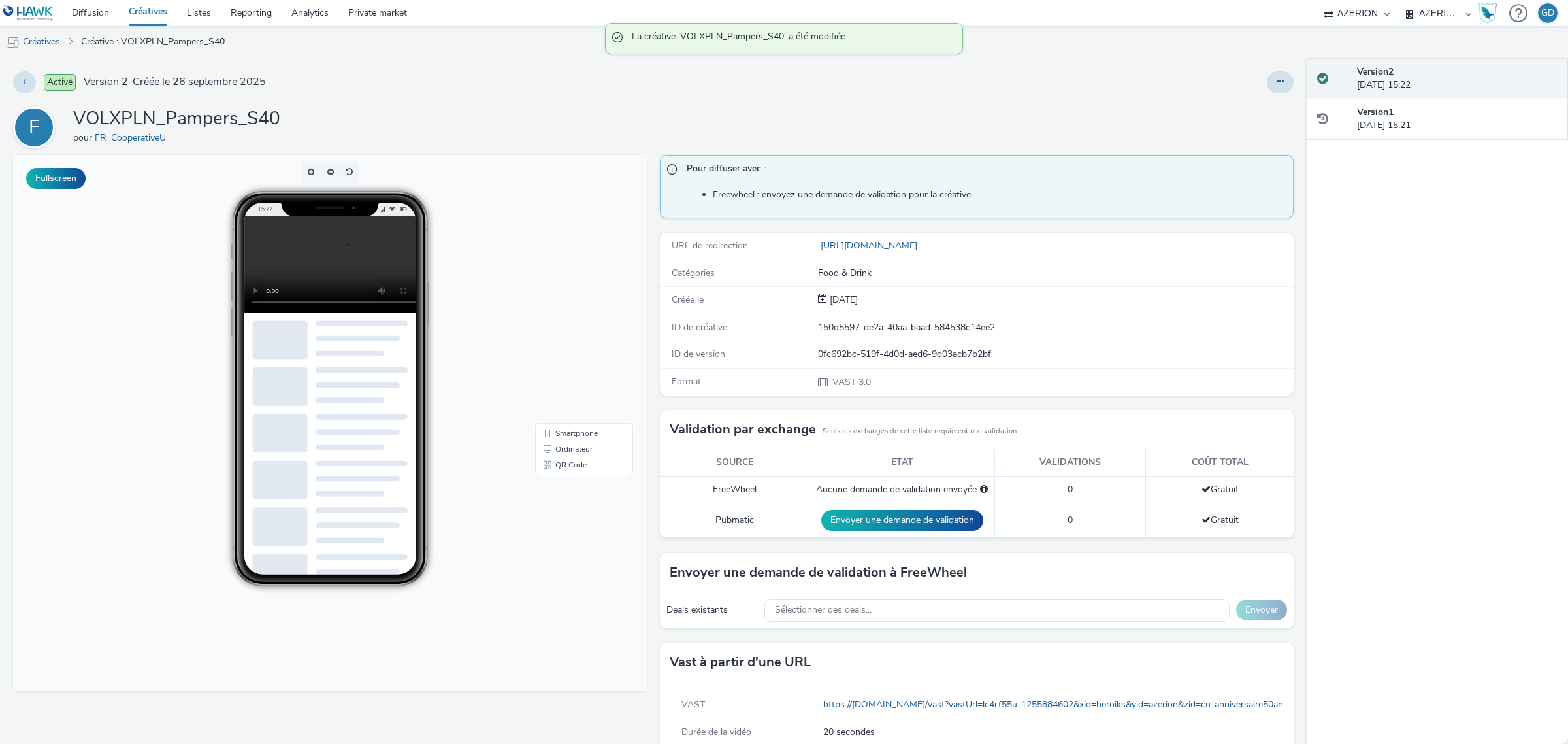
click at [215, 111] on h1 "VOLXPLN_Pampers_S40" at bounding box center [176, 118] width 207 height 25
copy h1 "VOLXPLN_Pampers_S40"
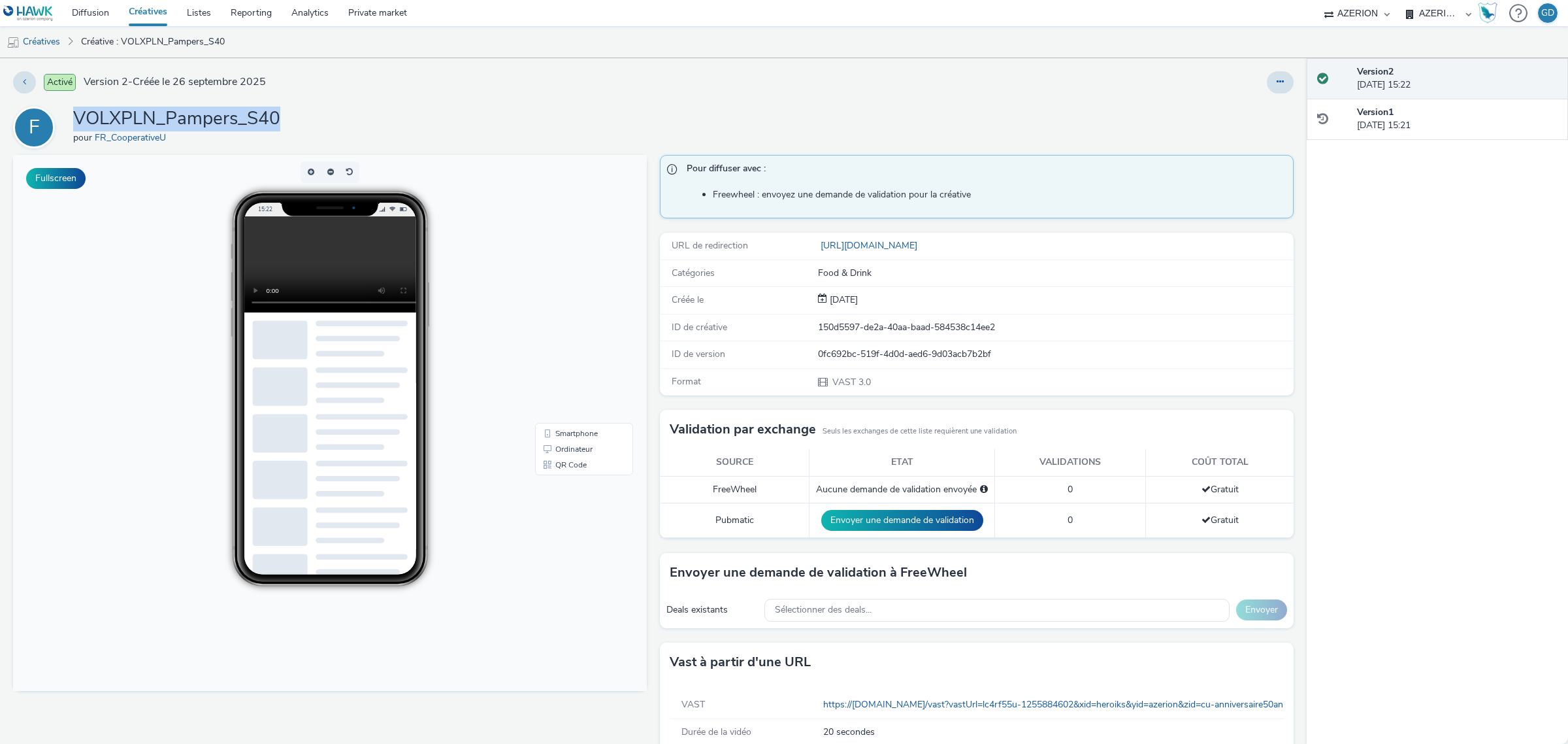
click at [139, 2] on link "Créatives" at bounding box center [148, 13] width 58 height 26
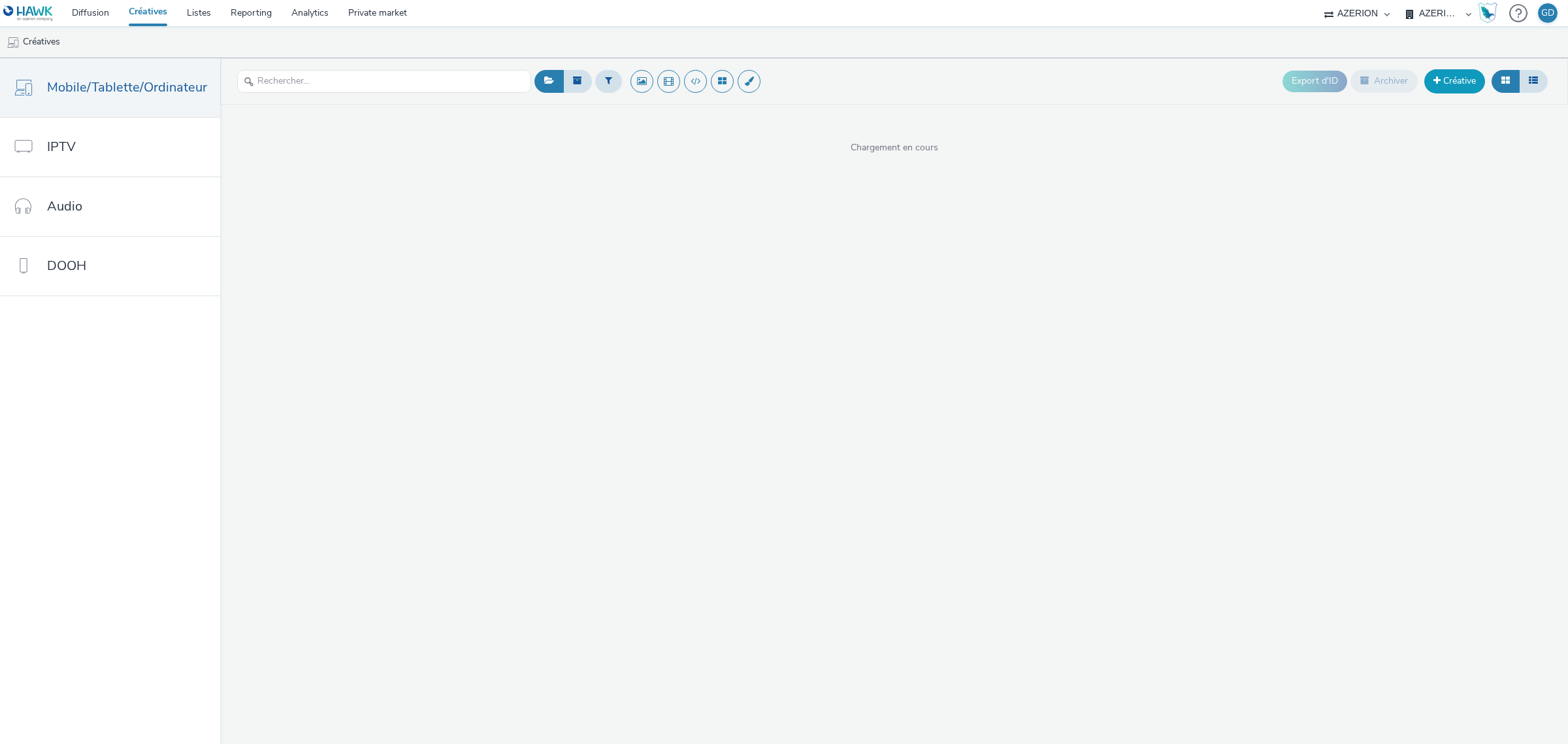
click at [1460, 80] on link "Créative" at bounding box center [1454, 81] width 61 height 23
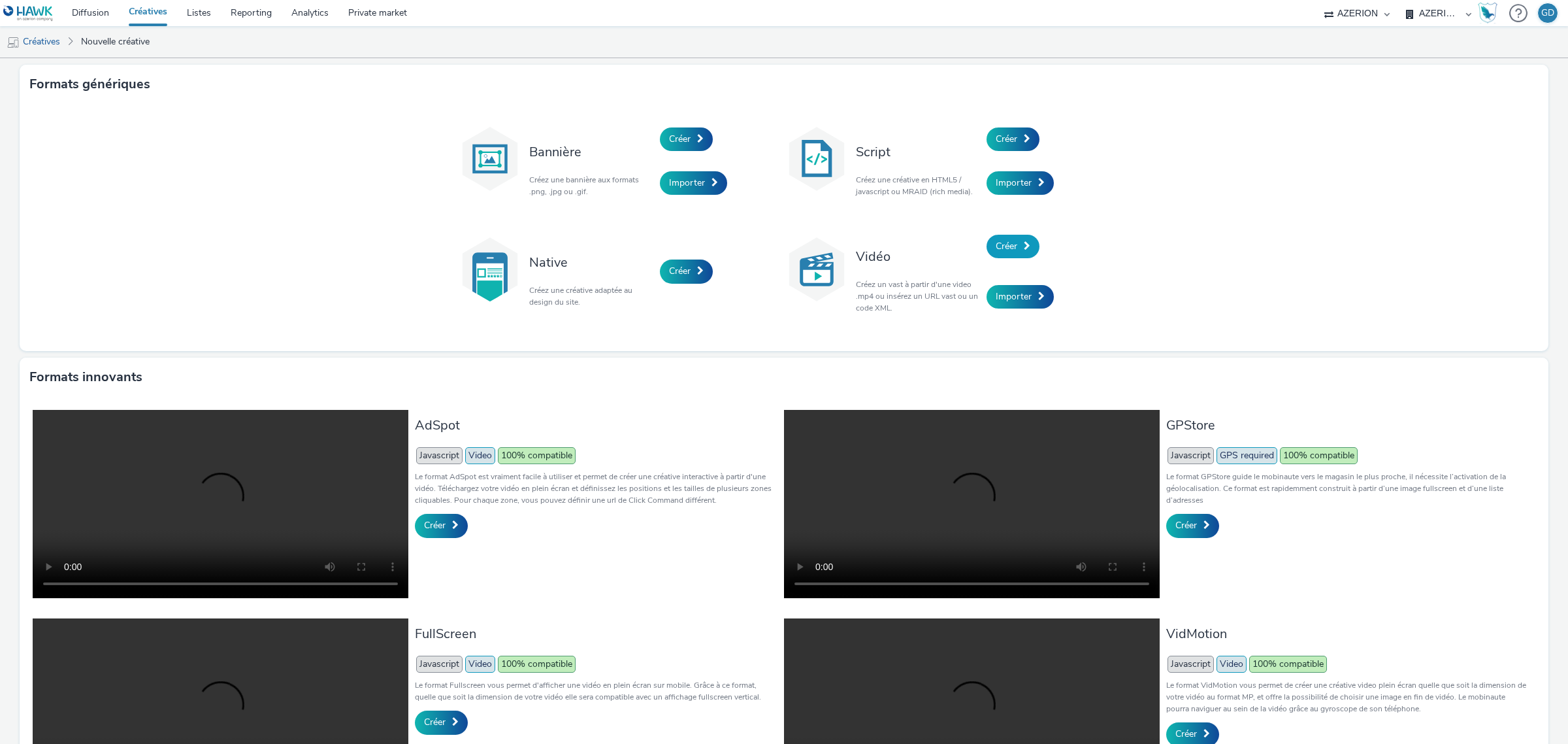
click at [1008, 252] on span "Créer" at bounding box center [1006, 245] width 22 height 12
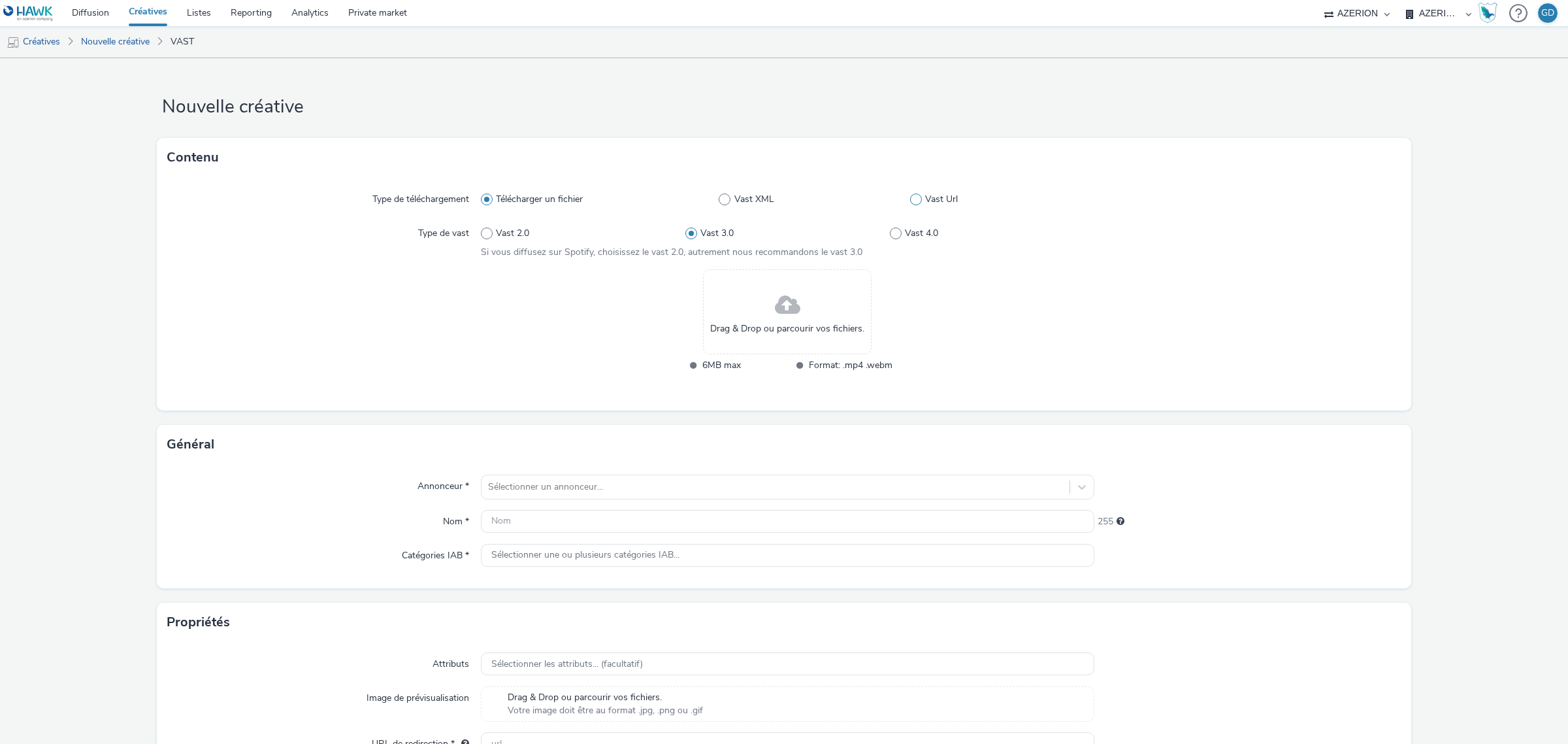
click at [910, 195] on span at bounding box center [916, 200] width 12 height 12
click at [910, 195] on input "Vast Url" at bounding box center [914, 199] width 8 height 8
radio input "false"
radio input "true"
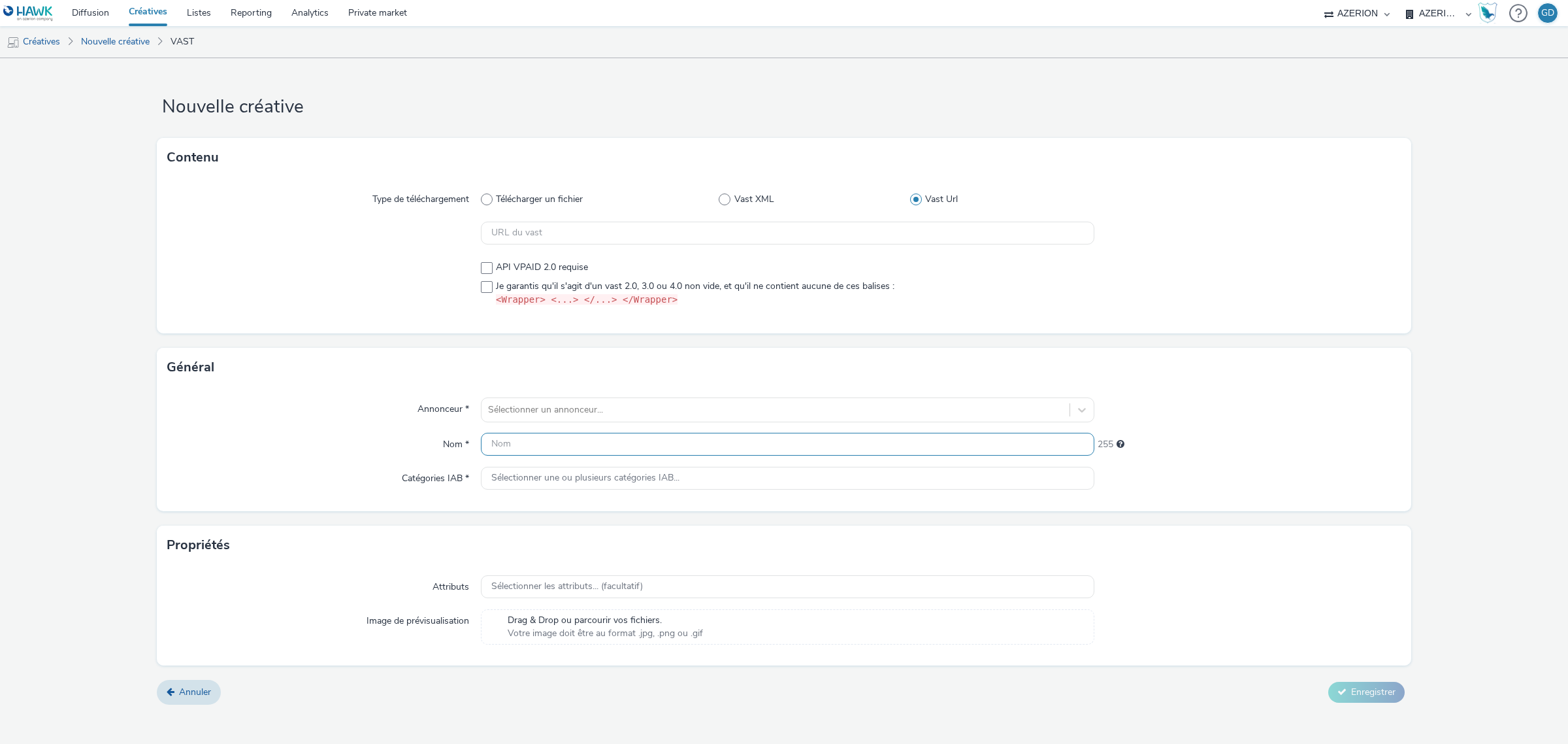
click at [516, 440] on input "text" at bounding box center [787, 444] width 613 height 23
paste input "VOLXPLN_Pampers_S40"
drag, startPoint x: 539, startPoint y: 445, endPoint x: 576, endPoint y: 445, distance: 37.0
click at [576, 445] on input "VOLXPLN_Pampers_S40" at bounding box center [787, 444] width 613 height 23
type input "VOLXPLN_CoupeVent_S40"
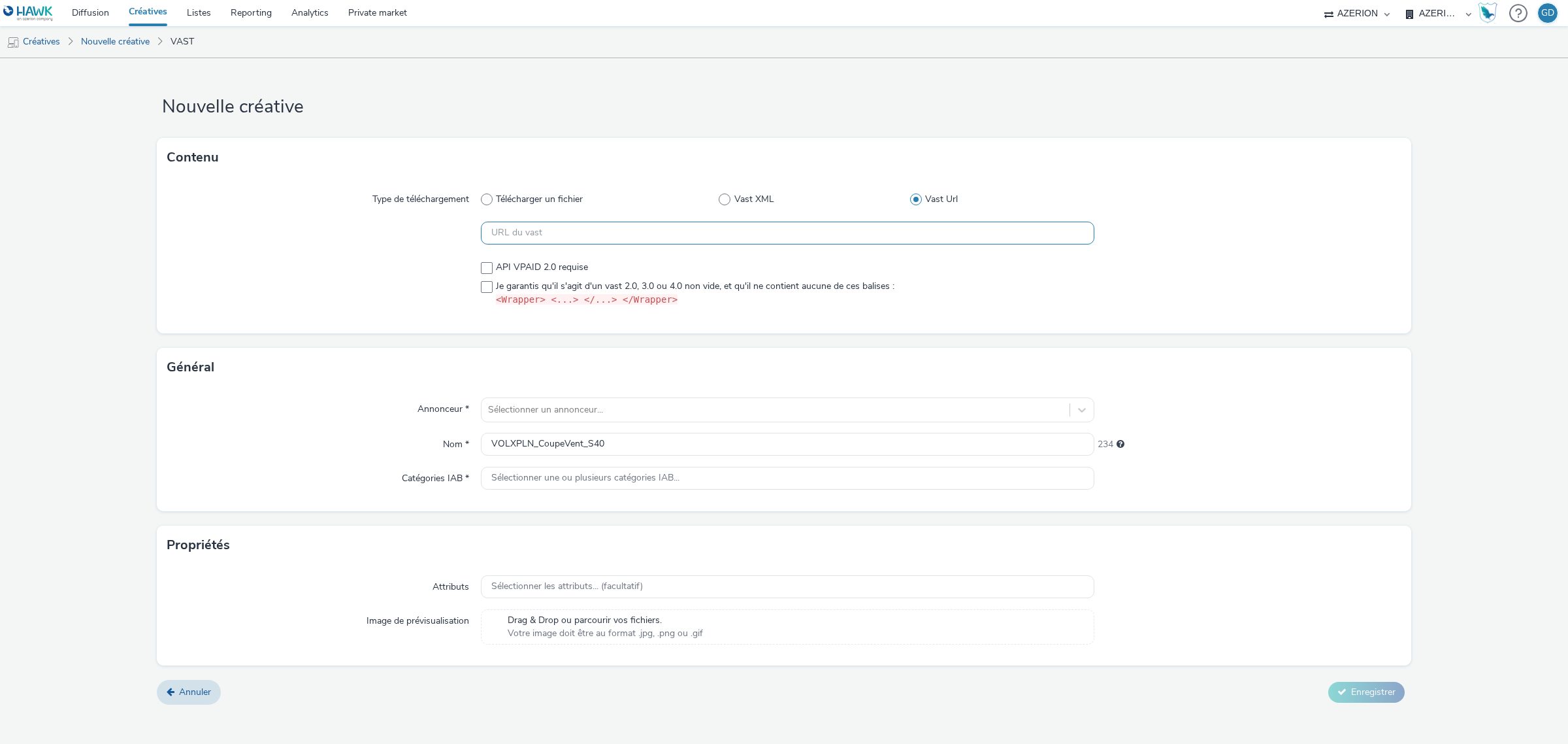
click at [533, 225] on input "text" at bounding box center [787, 233] width 613 height 23
paste input "https://vast.xpln.tech/vast?vastUrl=6a5qq4334796769196&xid=heroiks&yid=azerion&…"
type input "https://vast.xpln.tech/vast?vastUrl=6a5qq4334796769196&xid=heroiks&yid=azerion&…"
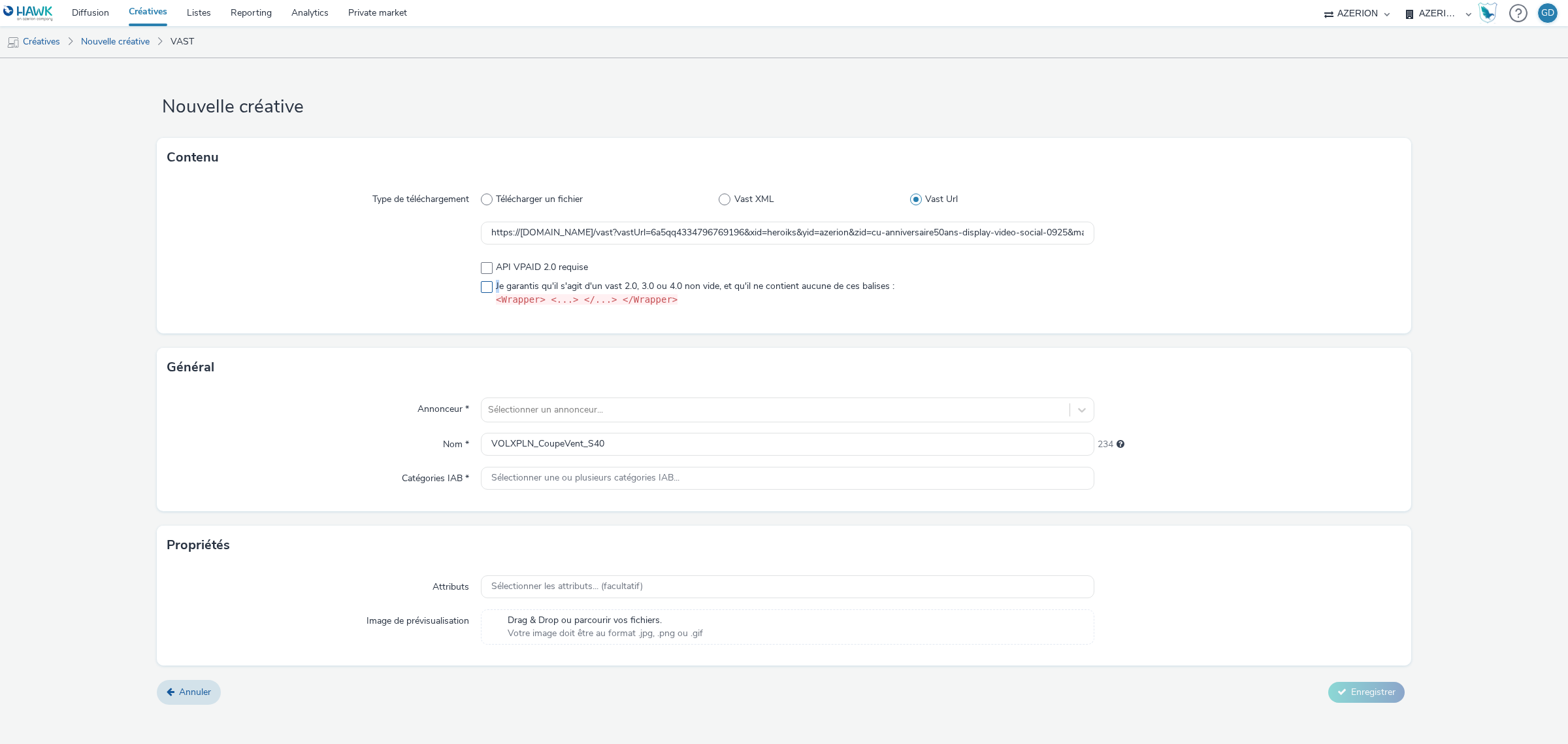
drag, startPoint x: 498, startPoint y: 282, endPoint x: 488, endPoint y: 289, distance: 12.2
click at [493, 285] on label "Je garantis qu'il s'agit d'un vast 2.0, 3.0 ou 4.0 non vide, et qu'il ne contie…" at bounding box center [787, 293] width 613 height 27
click at [486, 291] on span at bounding box center [487, 287] width 12 height 12
checkbox input "true"
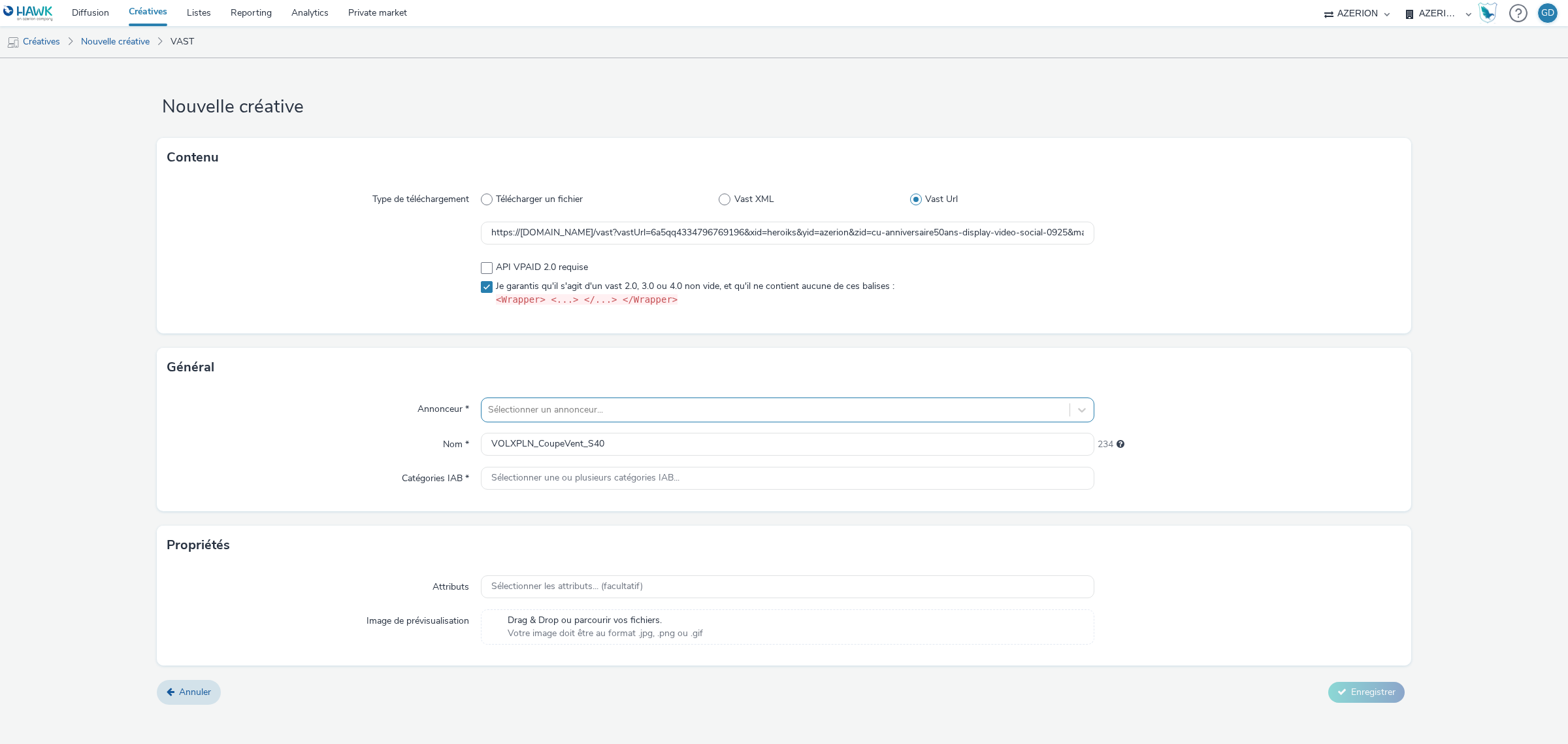
click at [533, 416] on div at bounding box center [775, 410] width 575 height 16
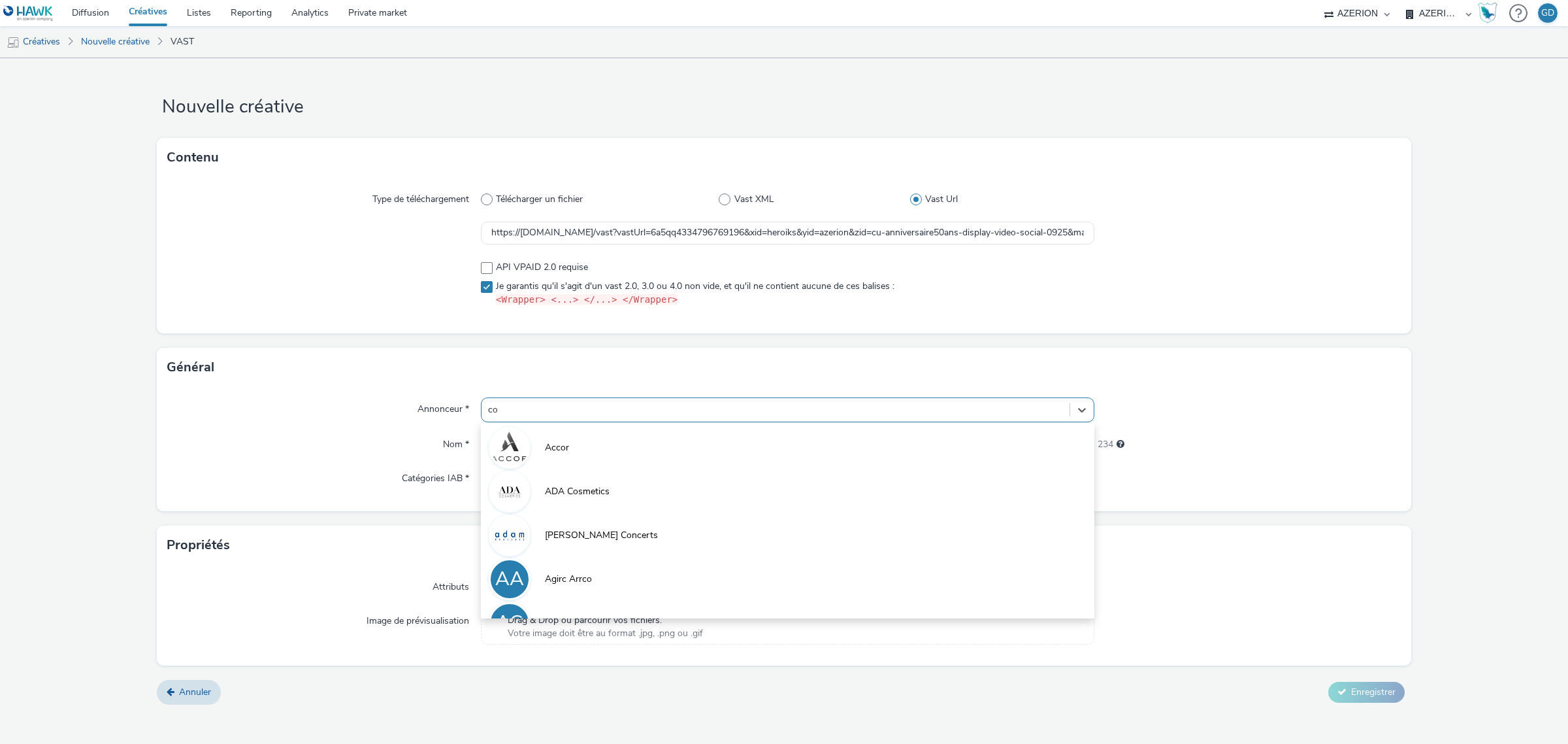
type input "coo"
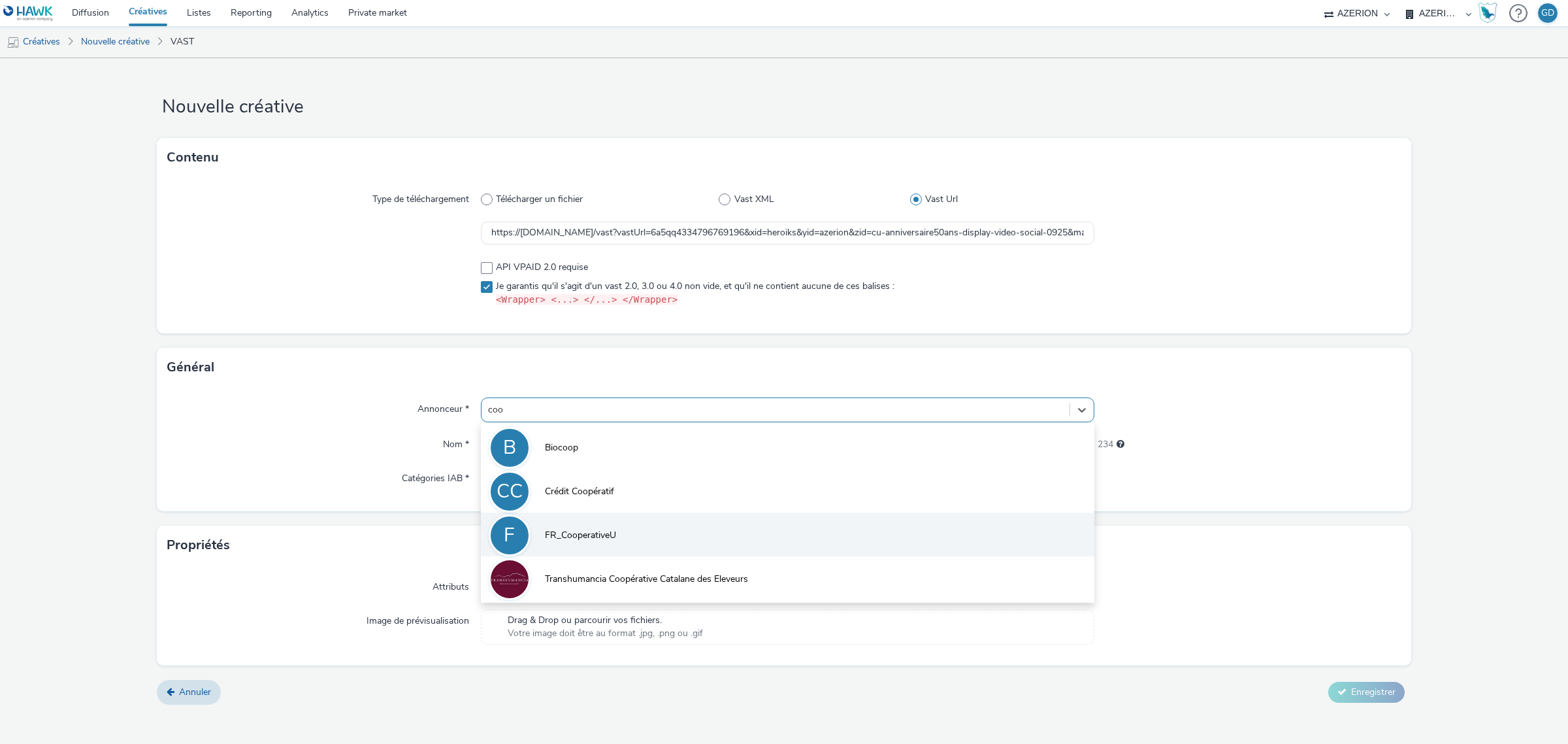
click at [536, 526] on li "F FR_CooperativeU" at bounding box center [787, 534] width 613 height 44
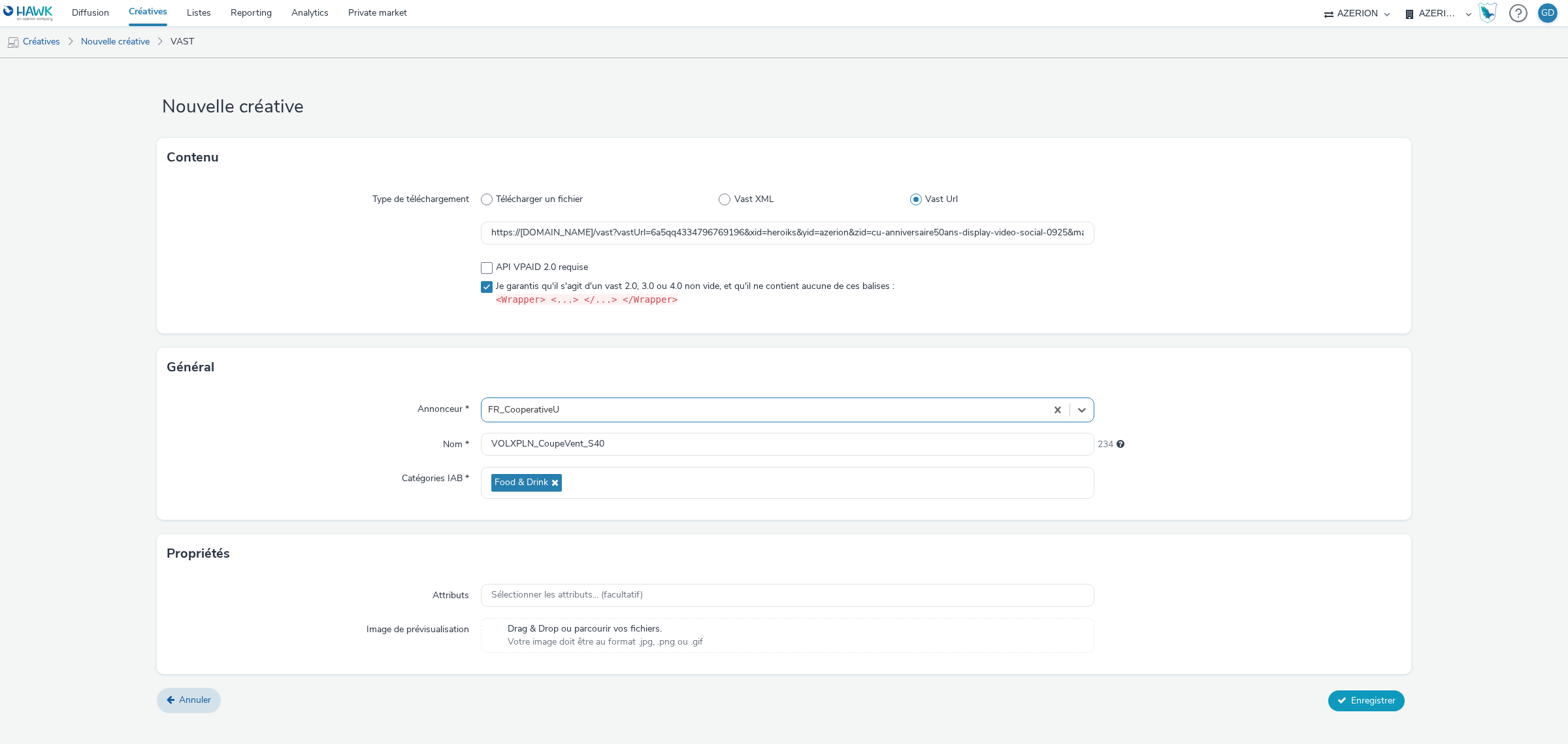
click at [1379, 700] on span "Enregistrer" at bounding box center [1373, 700] width 44 height 12
